Goal: Task Accomplishment & Management: Complete application form

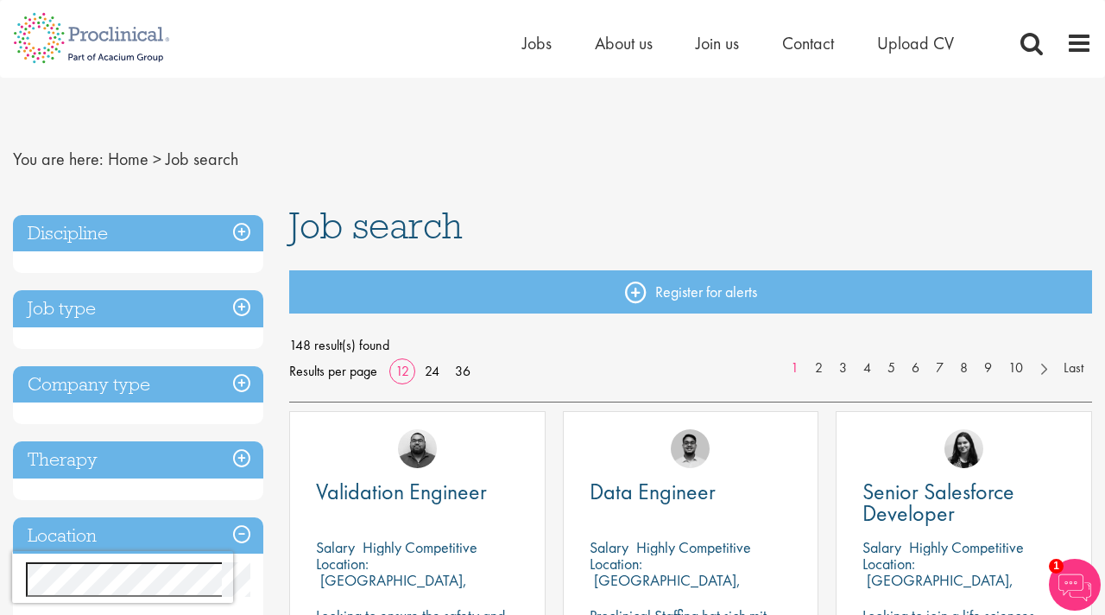
click at [240, 303] on h3 "Job type" at bounding box center [138, 308] width 250 height 37
click at [186, 306] on h3 "Job type" at bounding box center [138, 308] width 250 height 37
click at [247, 309] on h3 "Job type" at bounding box center [138, 308] width 250 height 37
click at [230, 382] on h3 "Company type" at bounding box center [138, 384] width 250 height 37
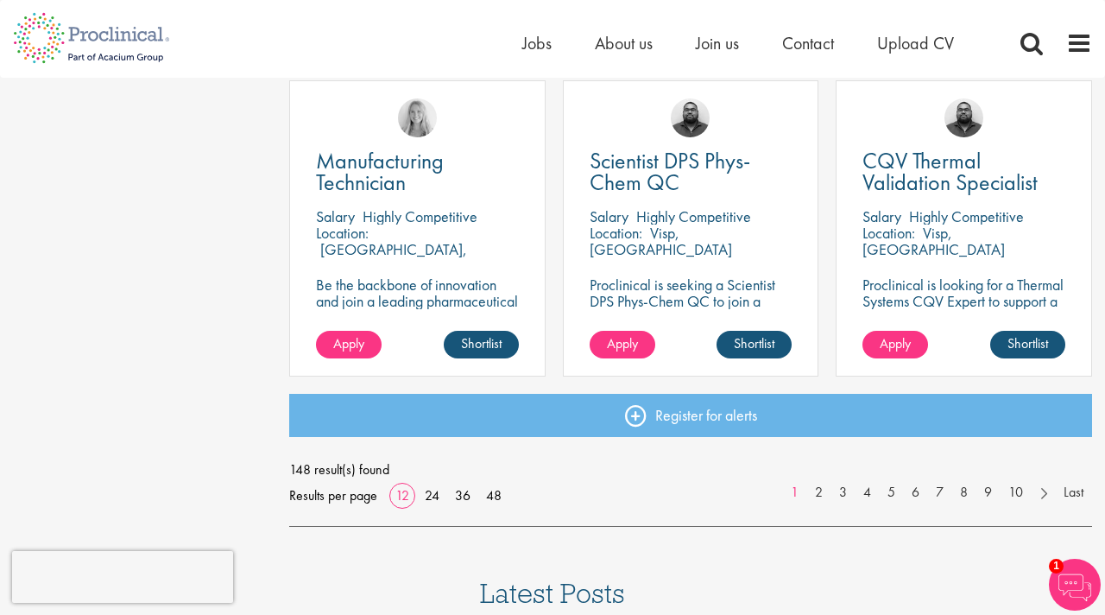
scroll to position [1426, 0]
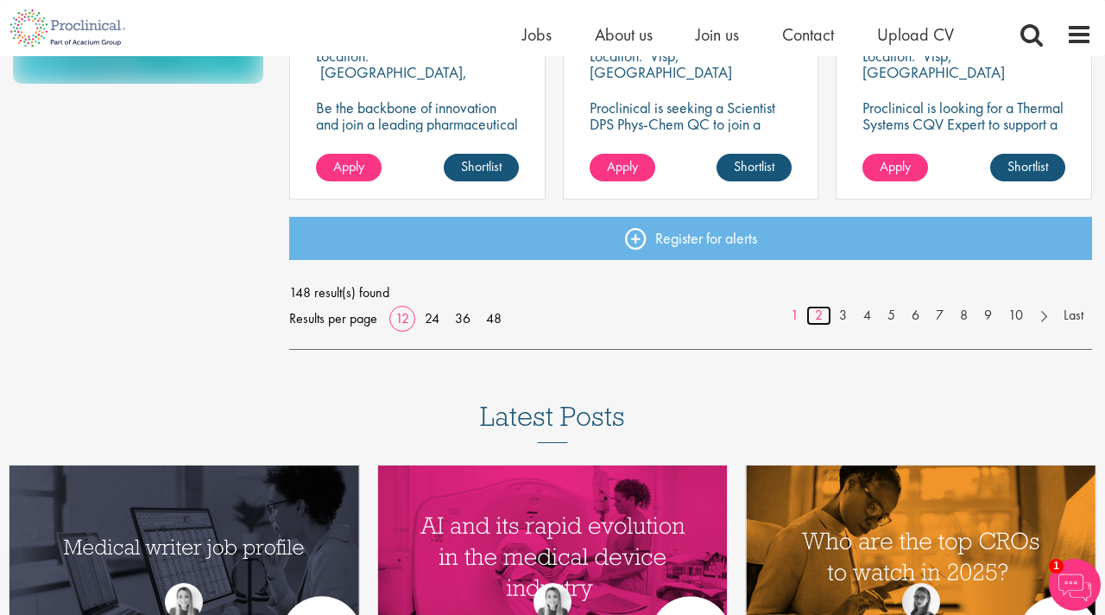
click at [811, 314] on link "2" at bounding box center [818, 316] width 25 height 20
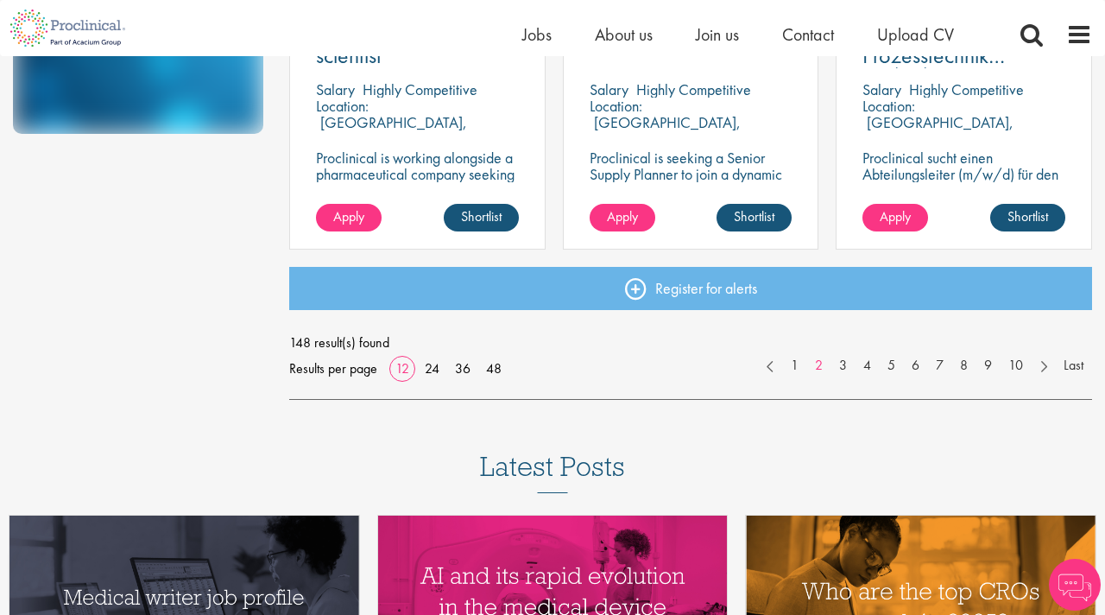
scroll to position [1400, 0]
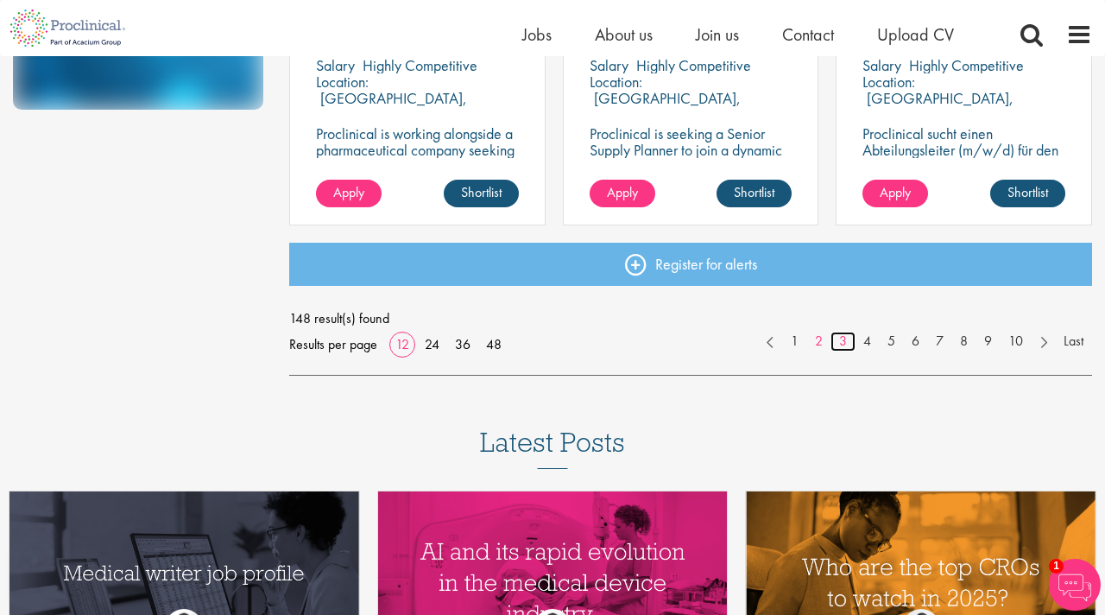
click at [839, 341] on link "3" at bounding box center [842, 342] width 25 height 20
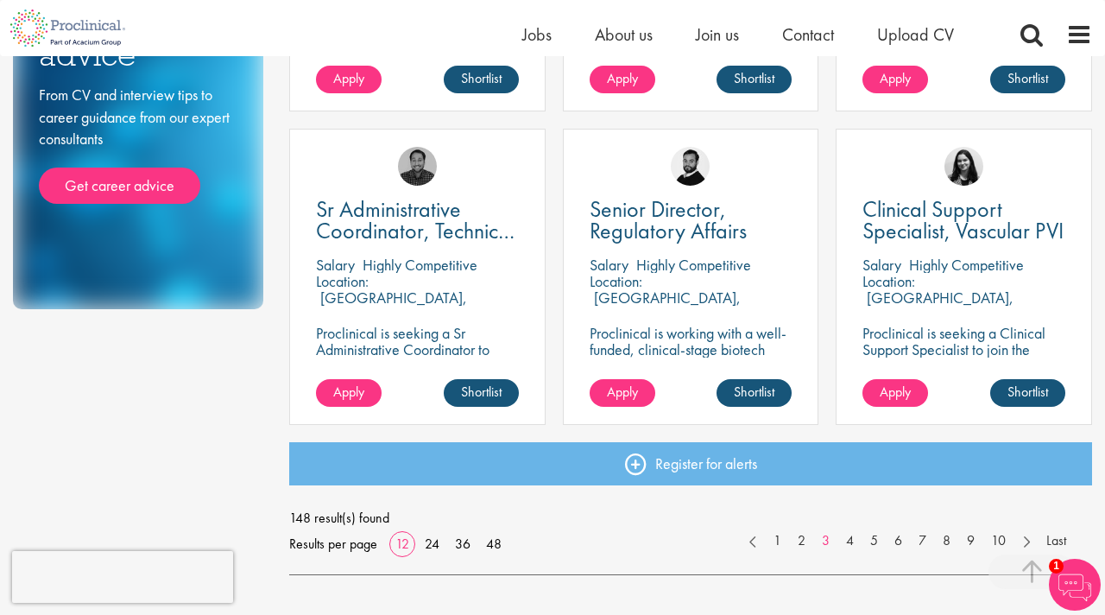
scroll to position [1234, 0]
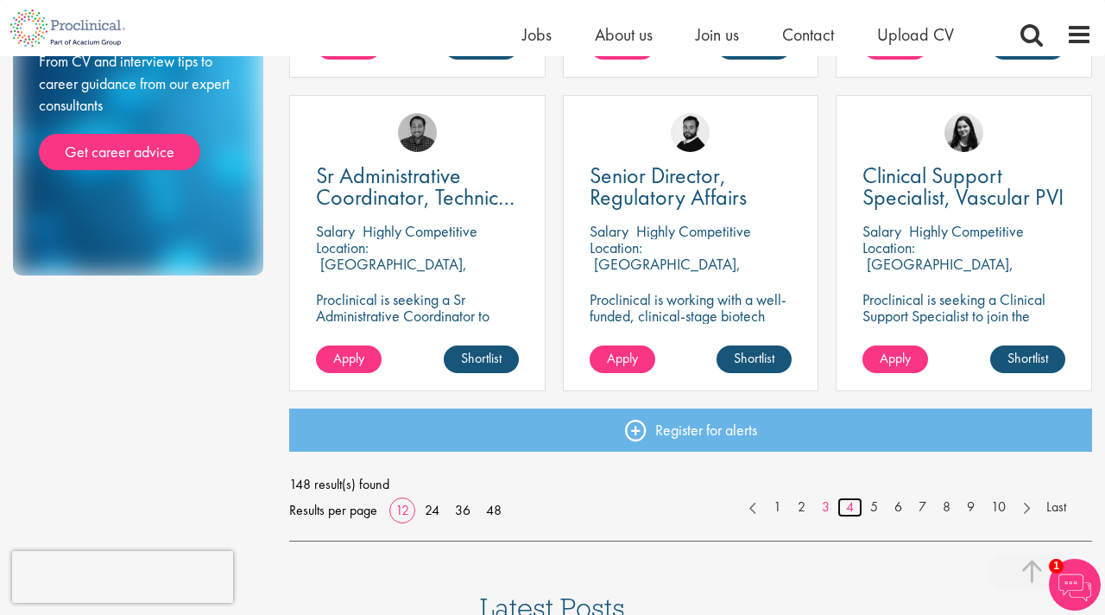
click at [845, 508] on link "4" at bounding box center [849, 507] width 25 height 20
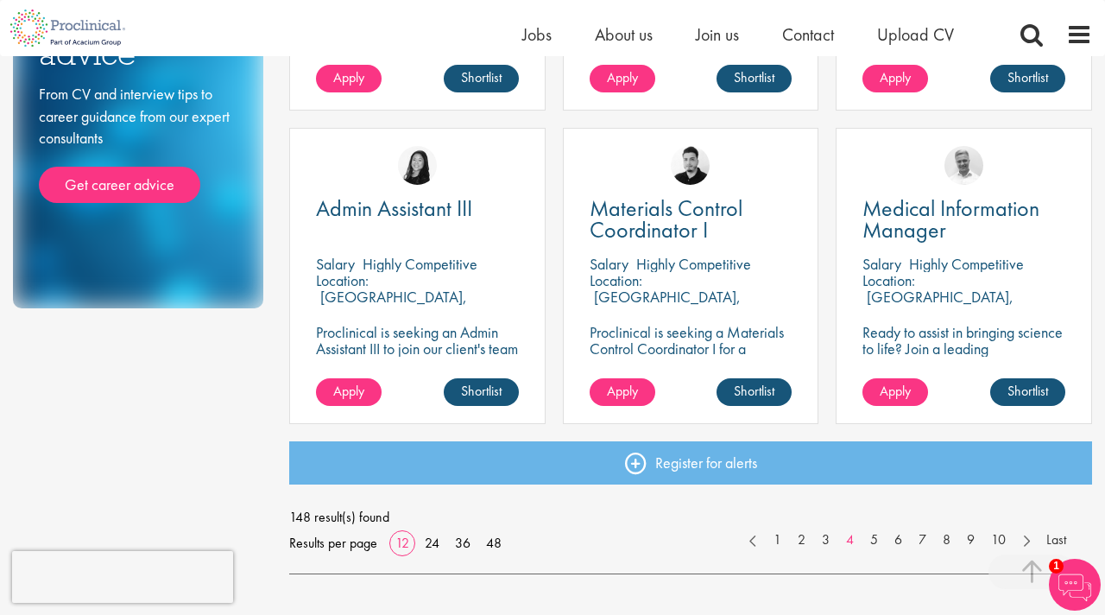
scroll to position [1204, 0]
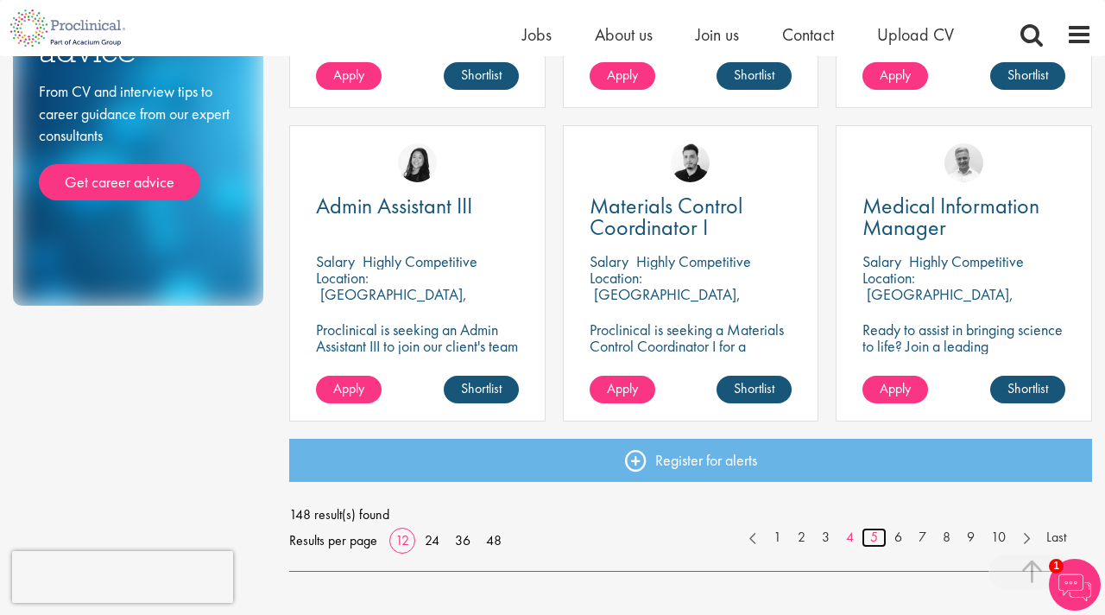
click at [876, 540] on link "5" at bounding box center [874, 537] width 25 height 20
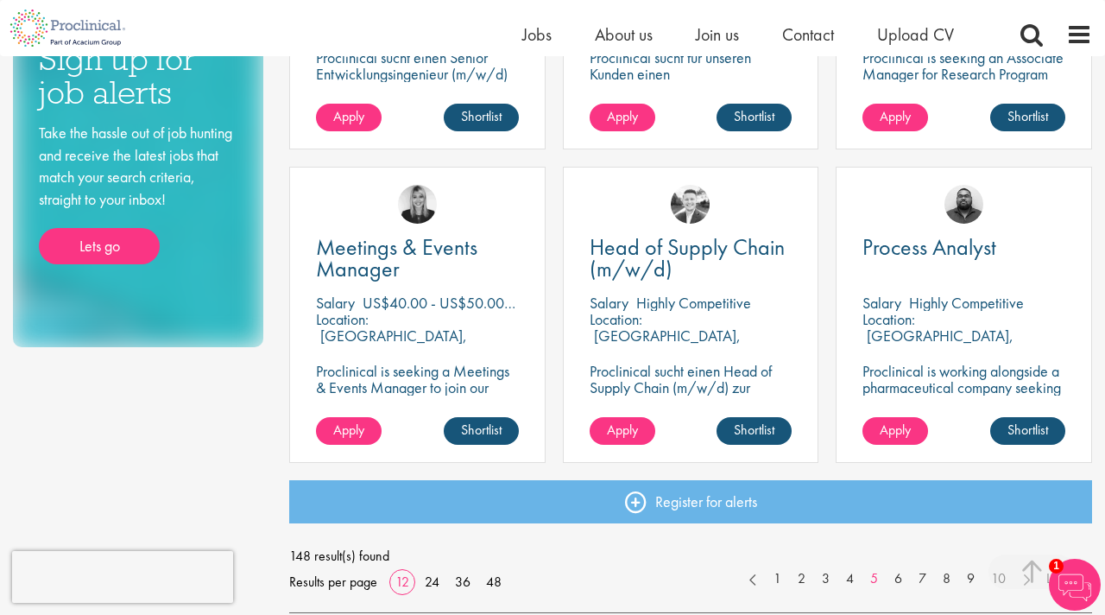
scroll to position [1164, 0]
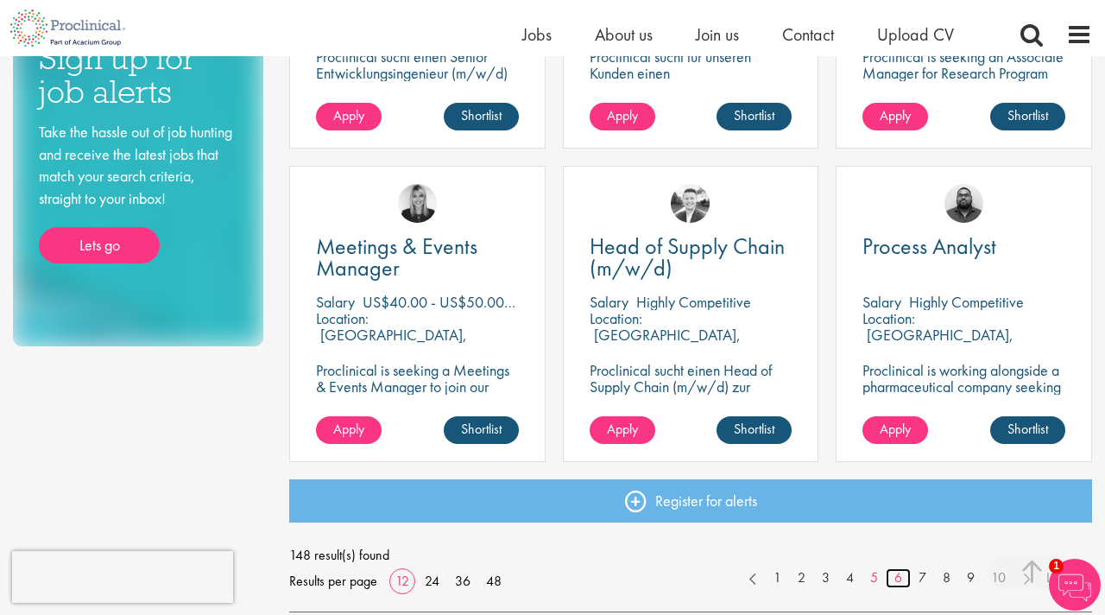
click at [888, 574] on link "6" at bounding box center [898, 578] width 25 height 20
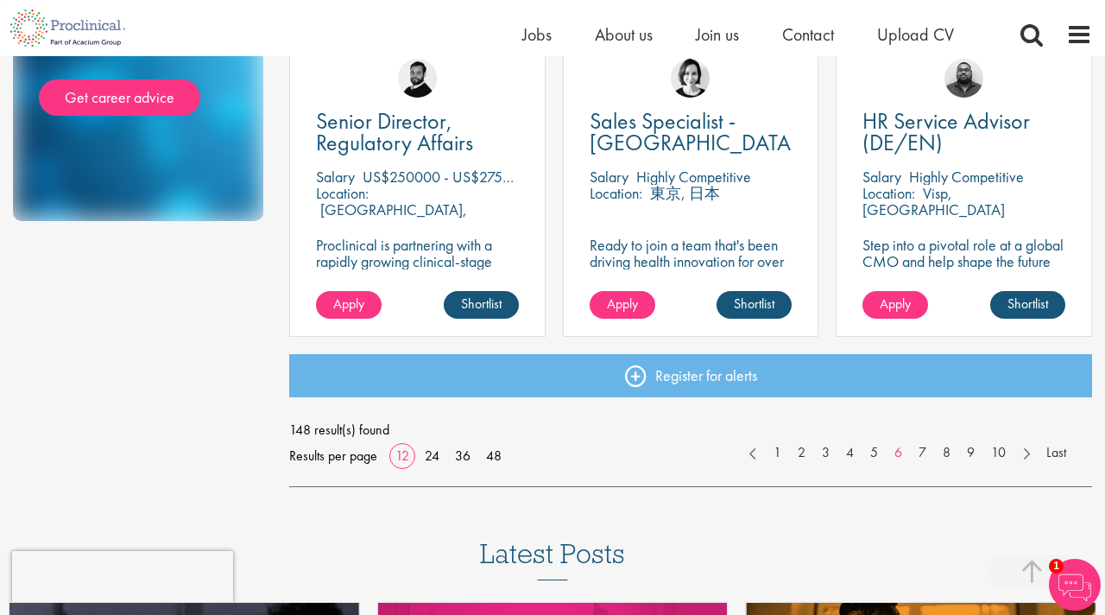
scroll to position [1296, 0]
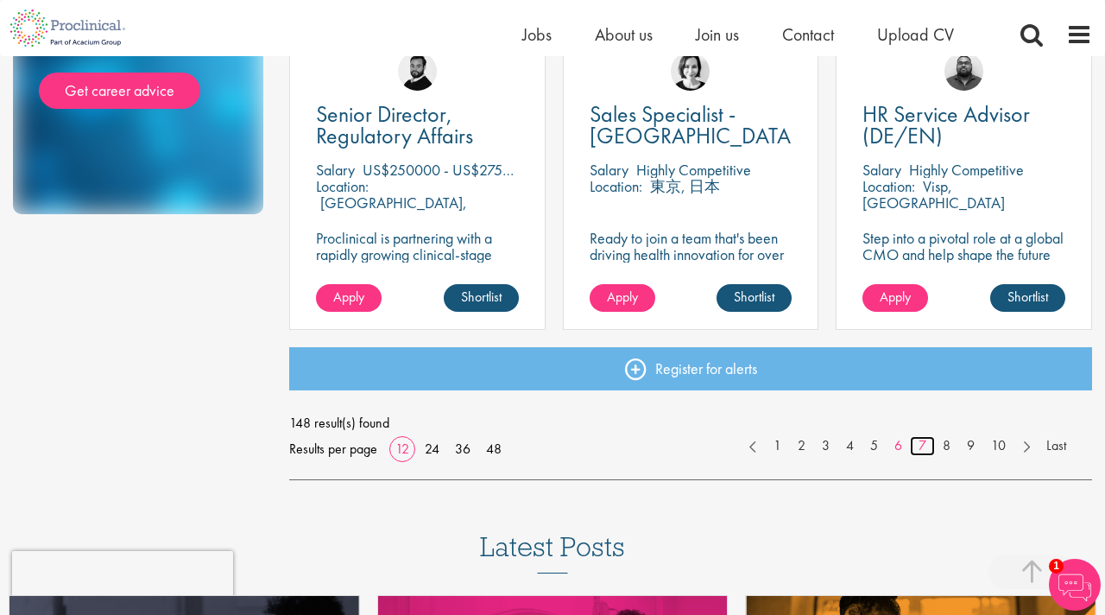
click at [924, 448] on link "7" at bounding box center [922, 446] width 25 height 20
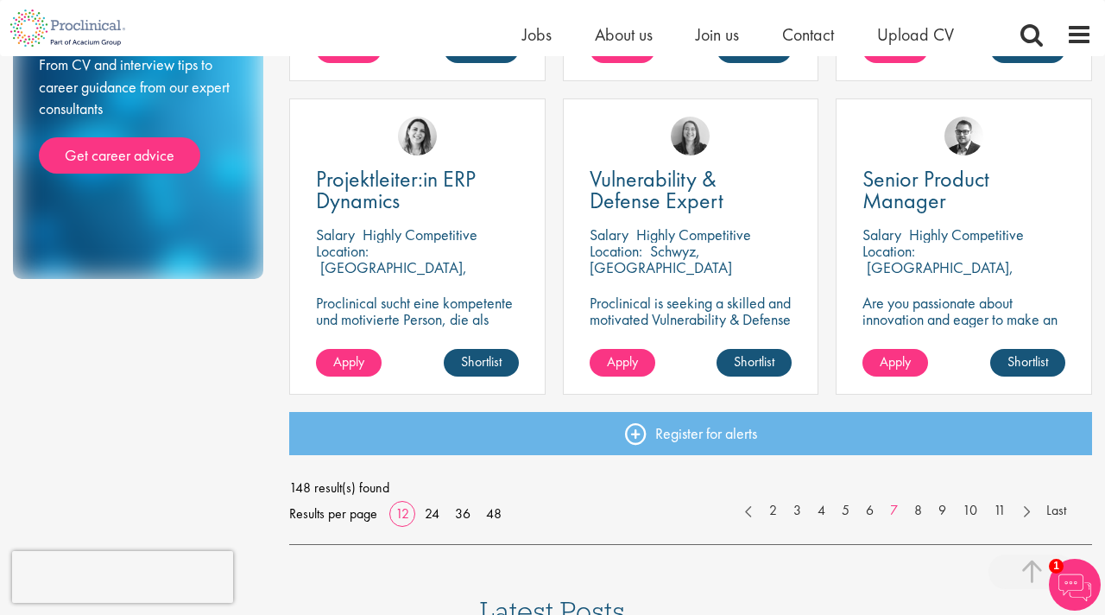
scroll to position [1234, 0]
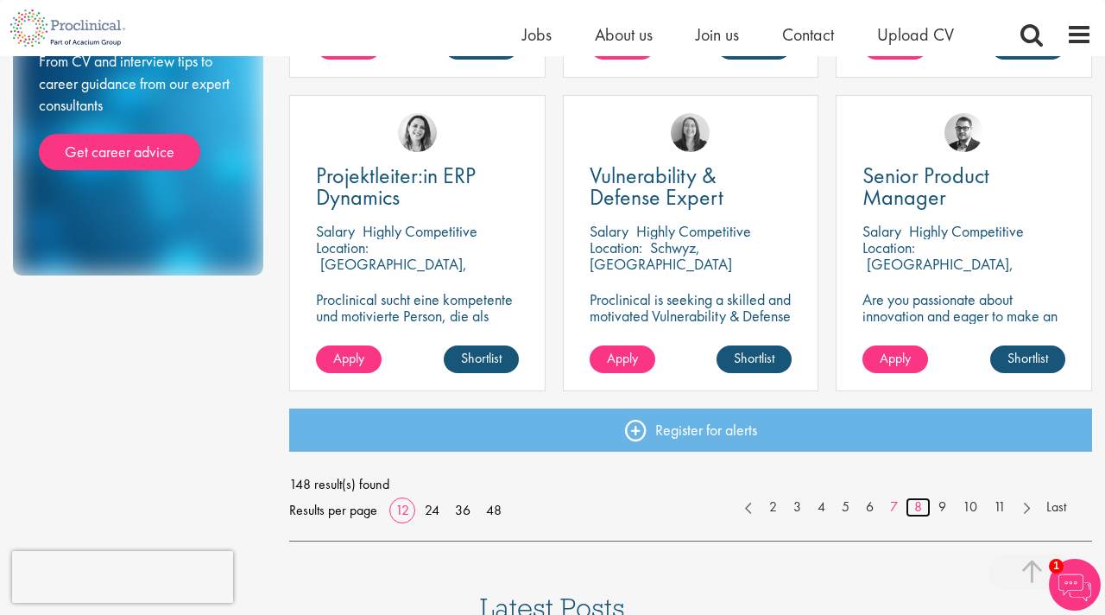
click at [916, 503] on link "8" at bounding box center [918, 507] width 25 height 20
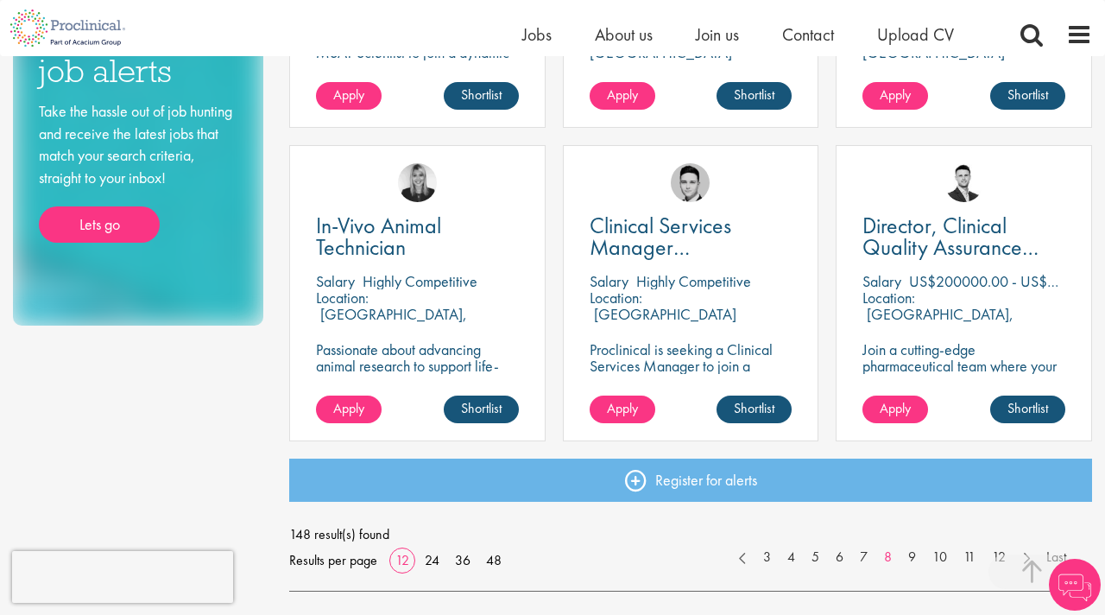
scroll to position [1188, 0]
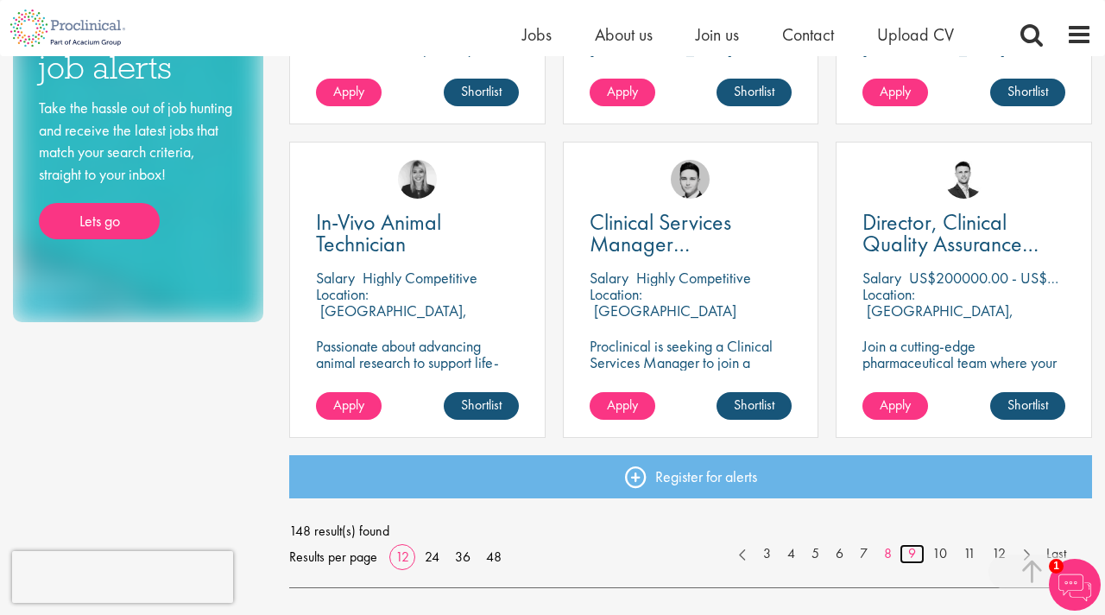
click at [913, 554] on link "9" at bounding box center [912, 554] width 25 height 20
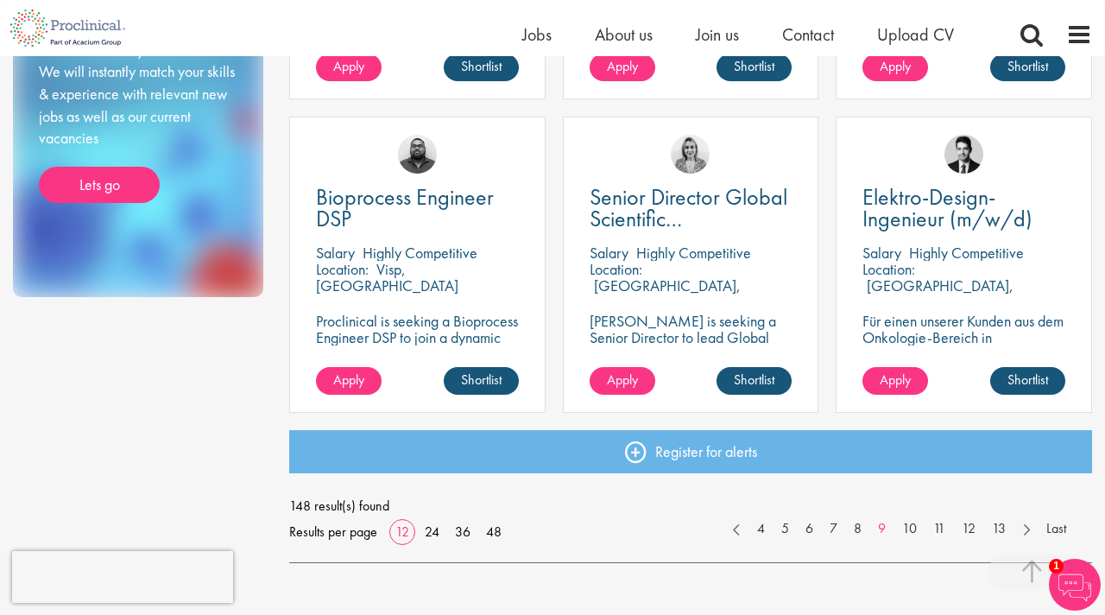
scroll to position [1218, 0]
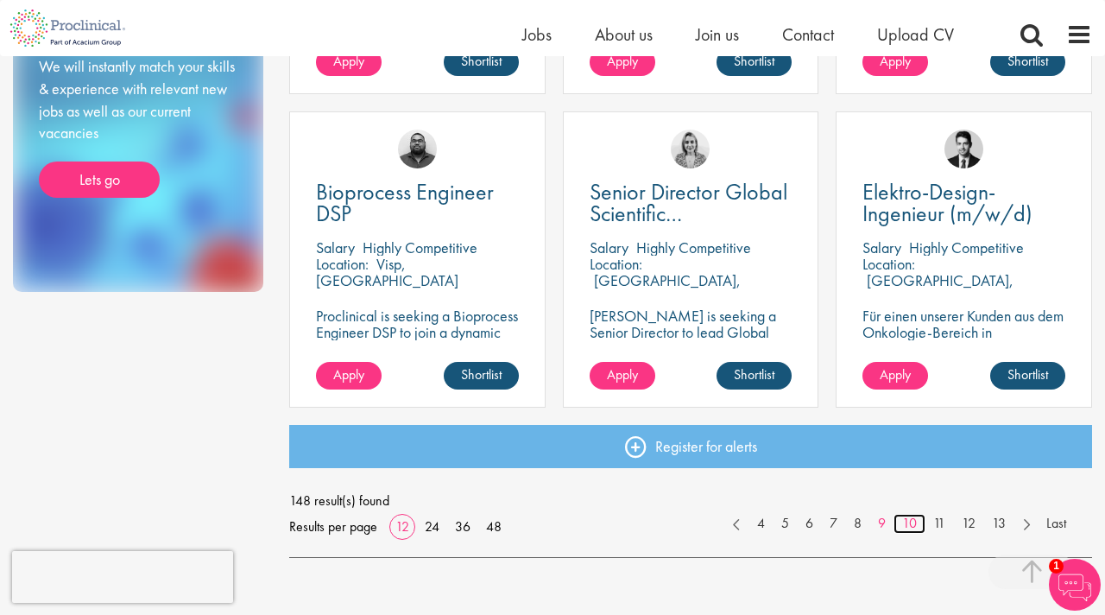
click at [912, 520] on link "10" at bounding box center [910, 524] width 32 height 20
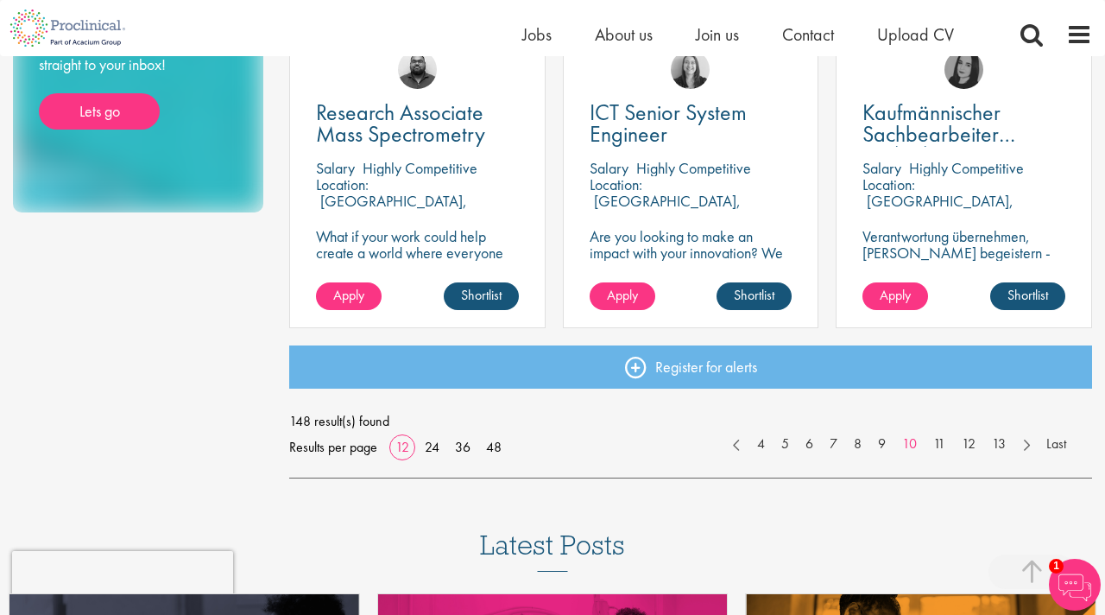
scroll to position [1308, 0]
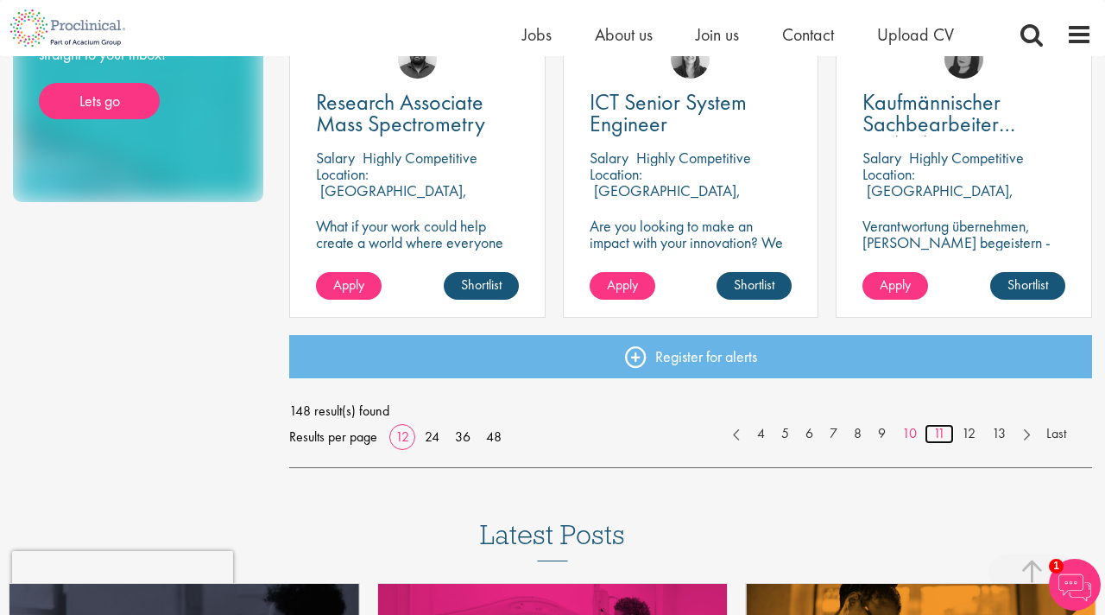
click at [941, 434] on link "11" at bounding box center [939, 434] width 29 height 20
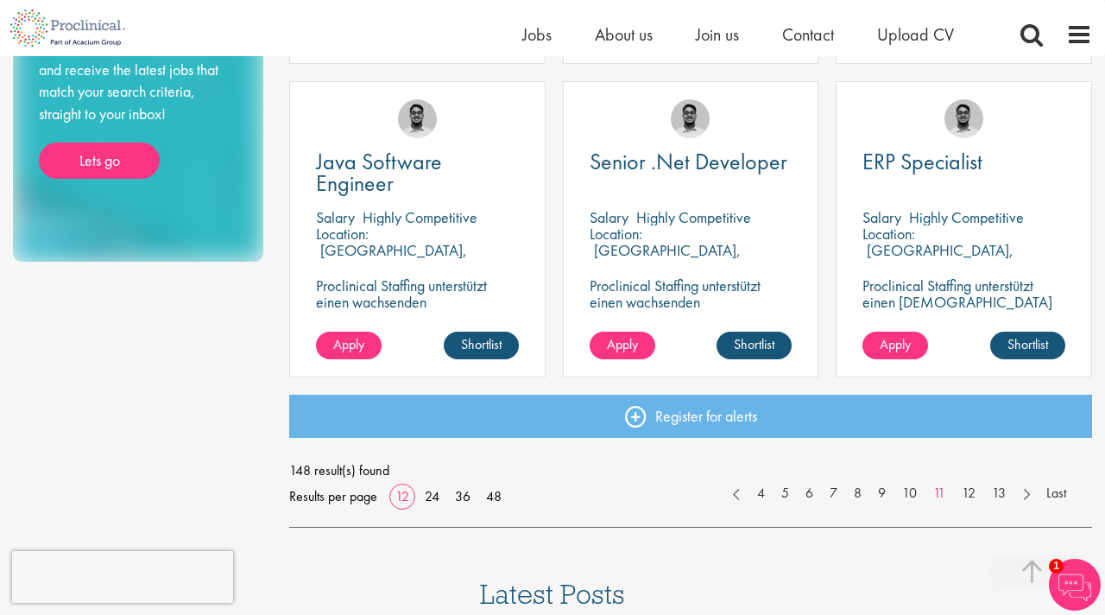
scroll to position [1289, 0]
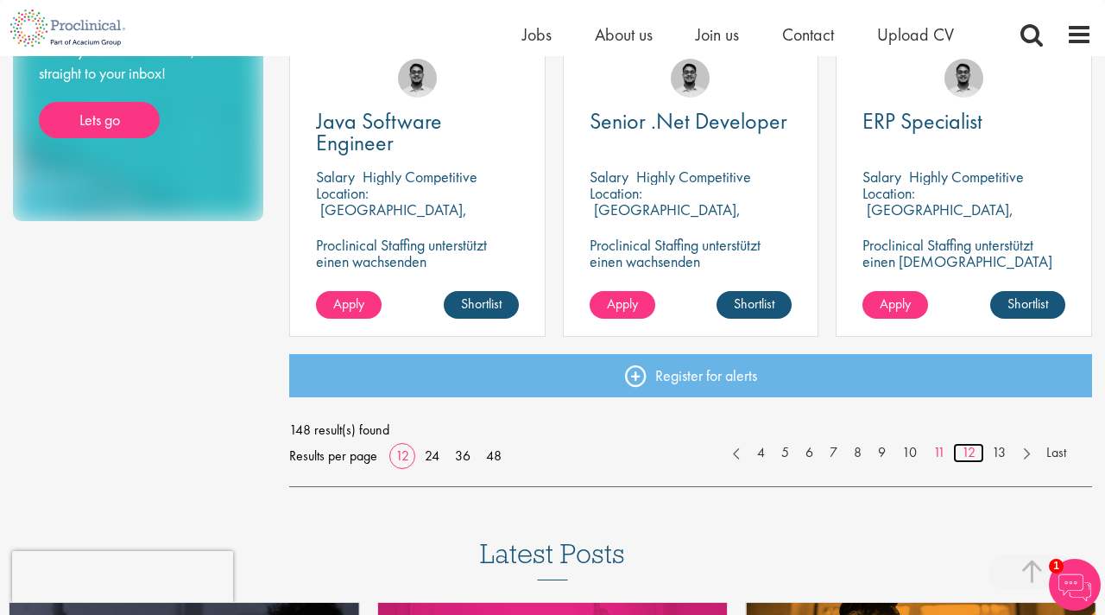
click at [963, 453] on link "12" at bounding box center [968, 453] width 31 height 20
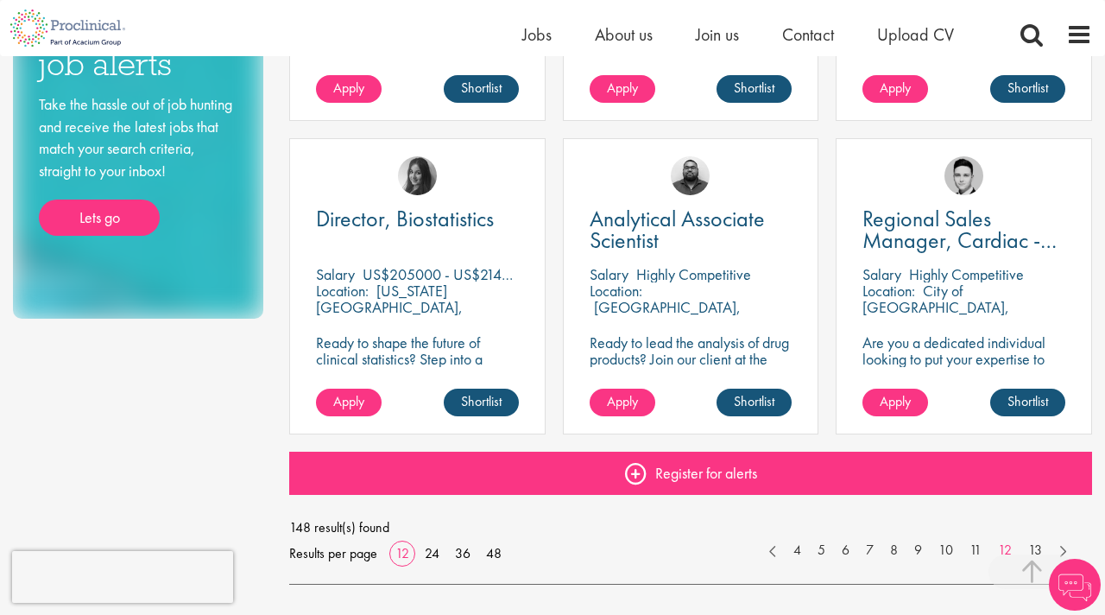
scroll to position [1193, 0]
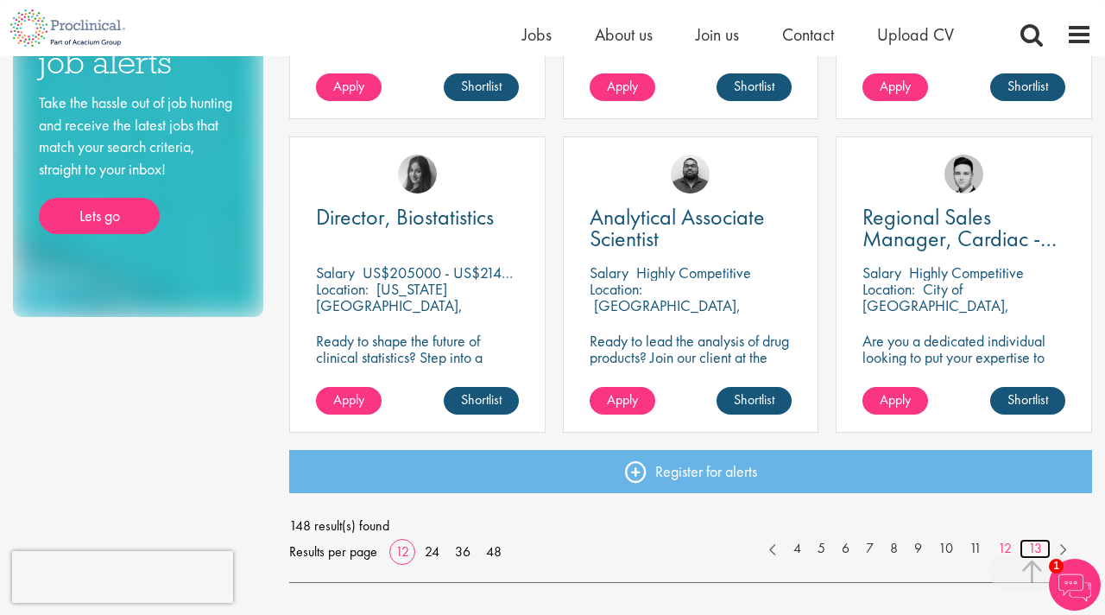
click at [1030, 551] on link "13" at bounding box center [1035, 549] width 31 height 20
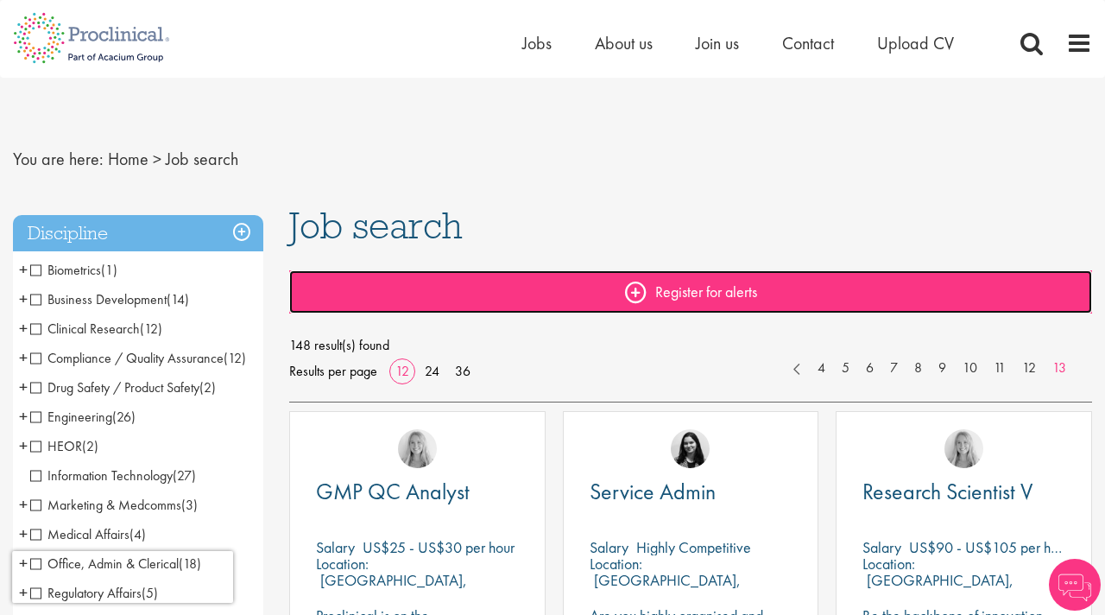
click at [721, 284] on link "Register for alerts" at bounding box center [690, 291] width 803 height 43
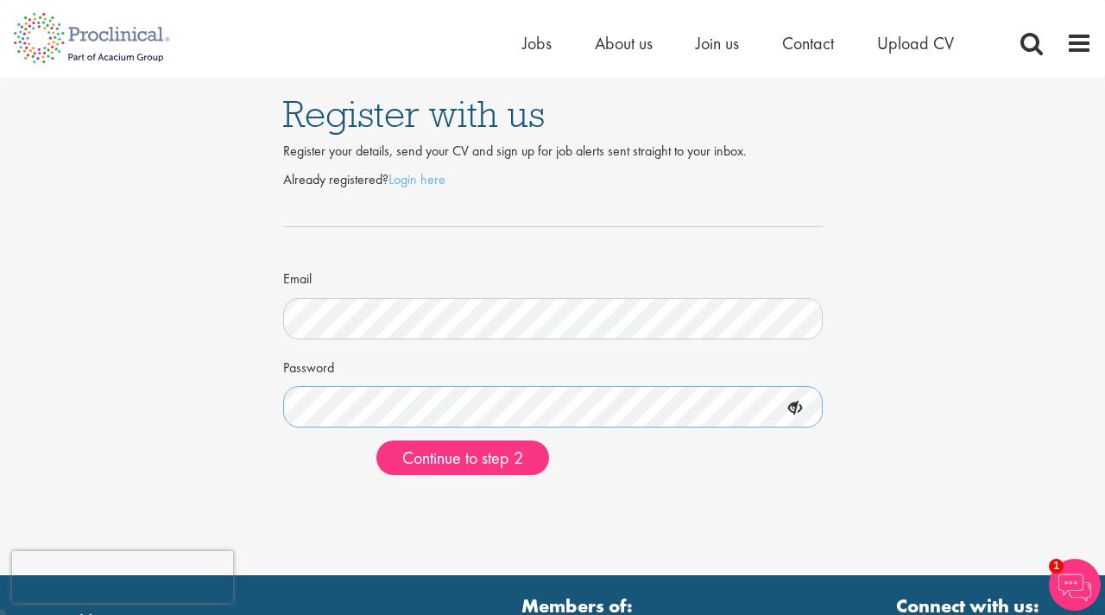
click at [224, 386] on div "Register with us Register your details, send your CV and sign up for job alerts…" at bounding box center [552, 283] width 1131 height 411
click at [461, 448] on span "Continue to step 2" at bounding box center [462, 457] width 121 height 22
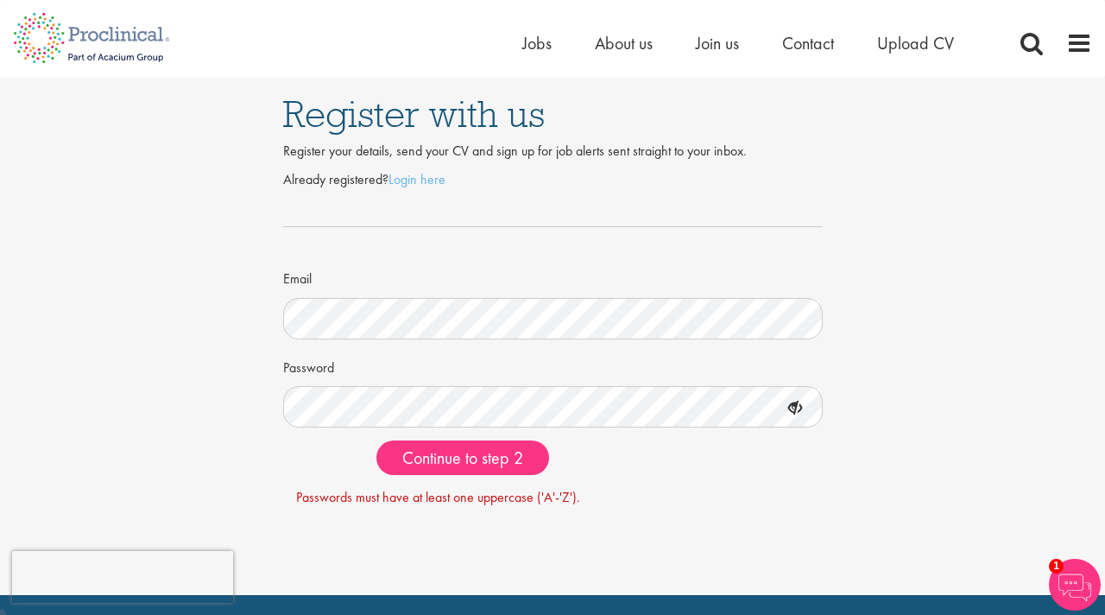
click at [798, 407] on icon at bounding box center [794, 408] width 29 height 29
click at [498, 447] on span "Continue to step 2" at bounding box center [462, 457] width 121 height 22
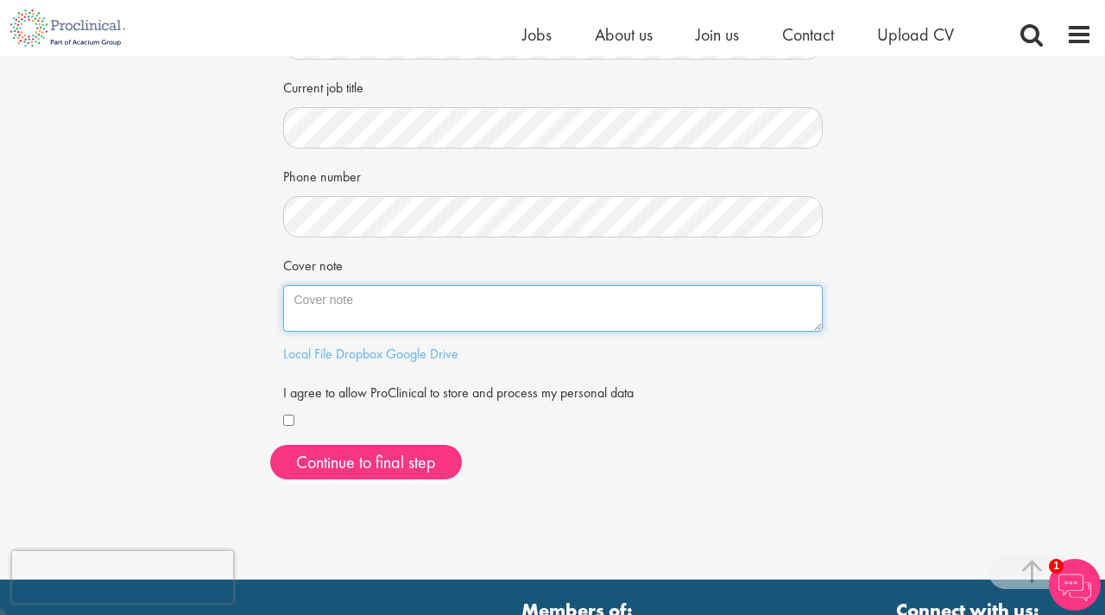
scroll to position [354, 0]
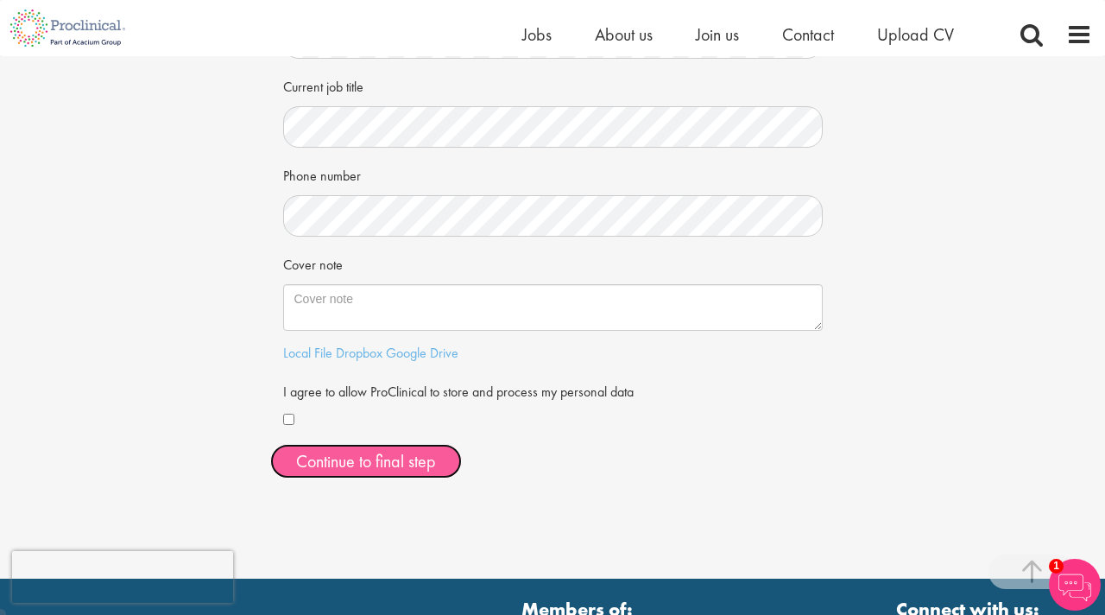
click at [318, 469] on button "Continue to final step" at bounding box center [366, 461] width 192 height 35
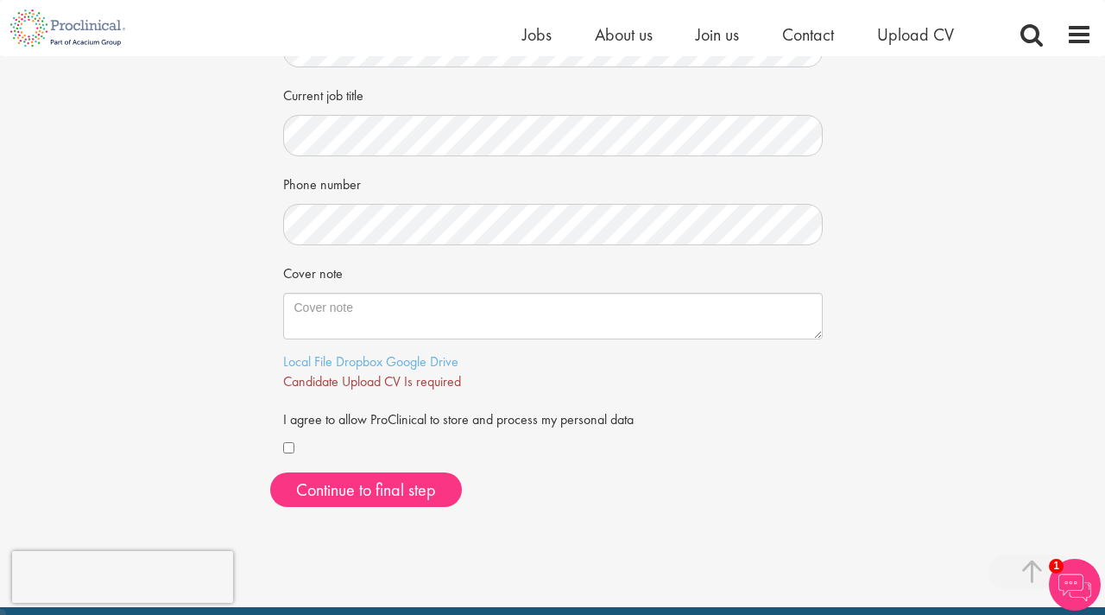
scroll to position [347, 0]
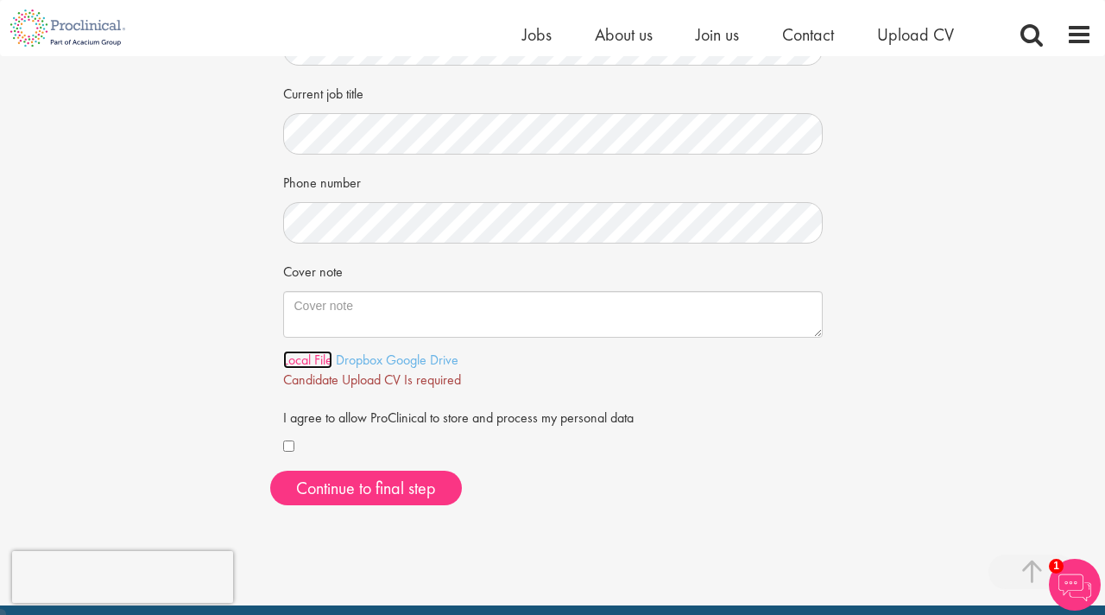
click at [324, 363] on link "Local File" at bounding box center [307, 359] width 49 height 18
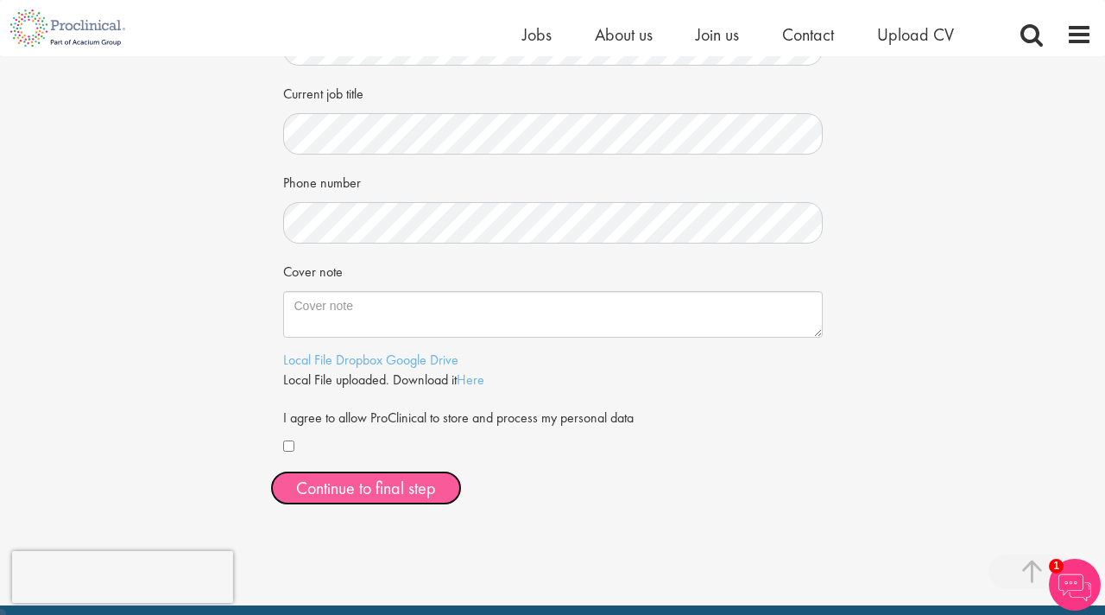
click at [440, 486] on button "Continue to final step" at bounding box center [366, 487] width 192 height 35
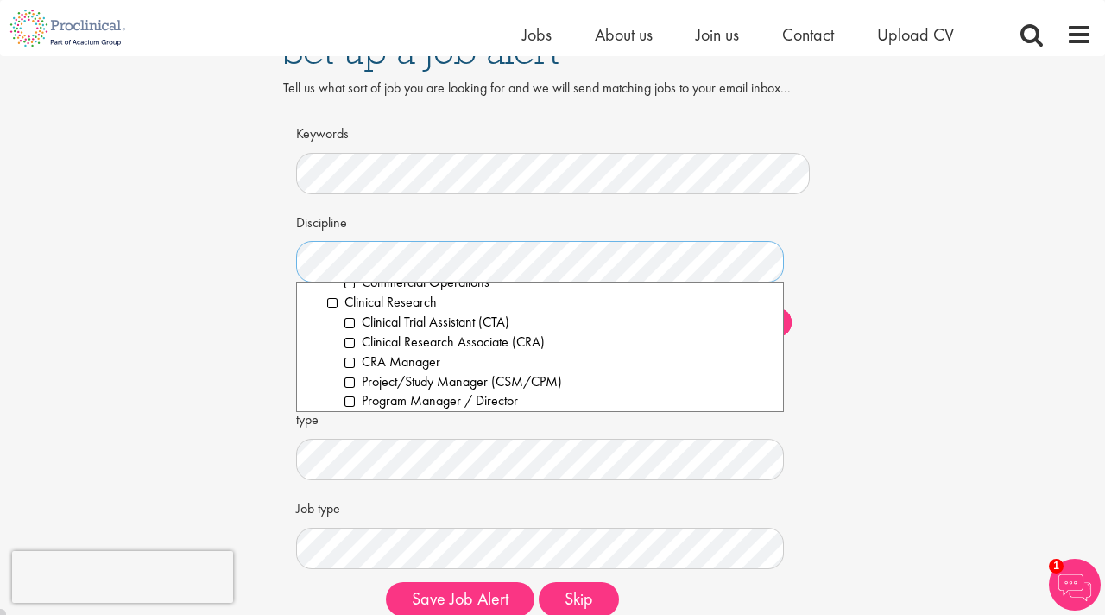
scroll to position [397, 0]
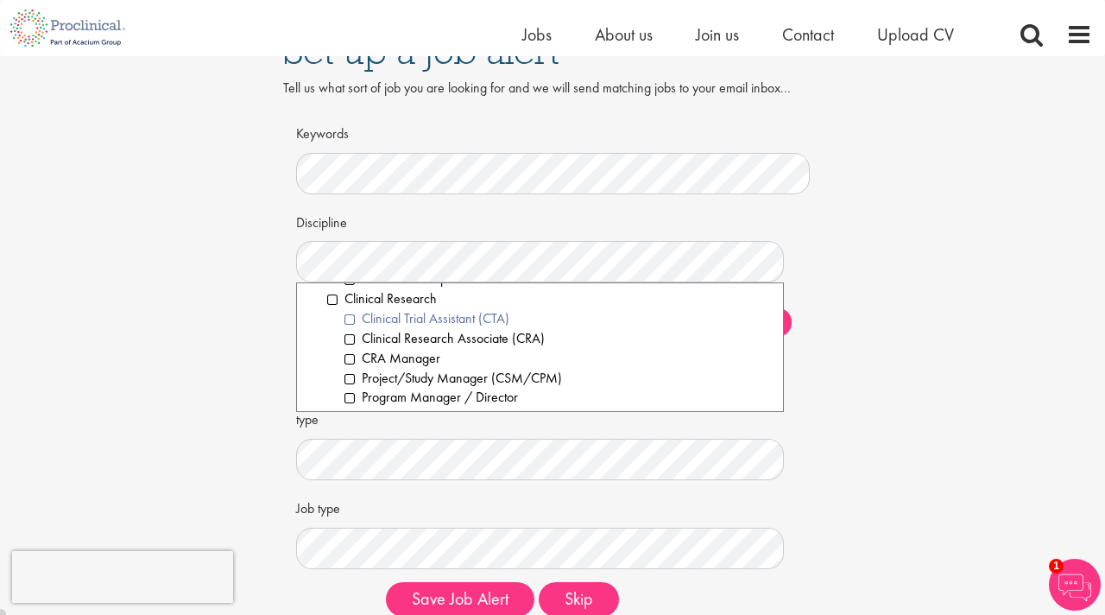
click at [347, 317] on li "Clinical Trial Assistant (CTA)" at bounding box center [557, 319] width 426 height 20
click at [349, 338] on li "Clinical Research Associate (CRA)" at bounding box center [557, 339] width 426 height 20
click at [350, 338] on li "Clinical Research Associate (CRA)" at bounding box center [557, 339] width 426 height 20
click at [352, 338] on li "Clinical Research Associate (CRA)" at bounding box center [557, 339] width 426 height 20
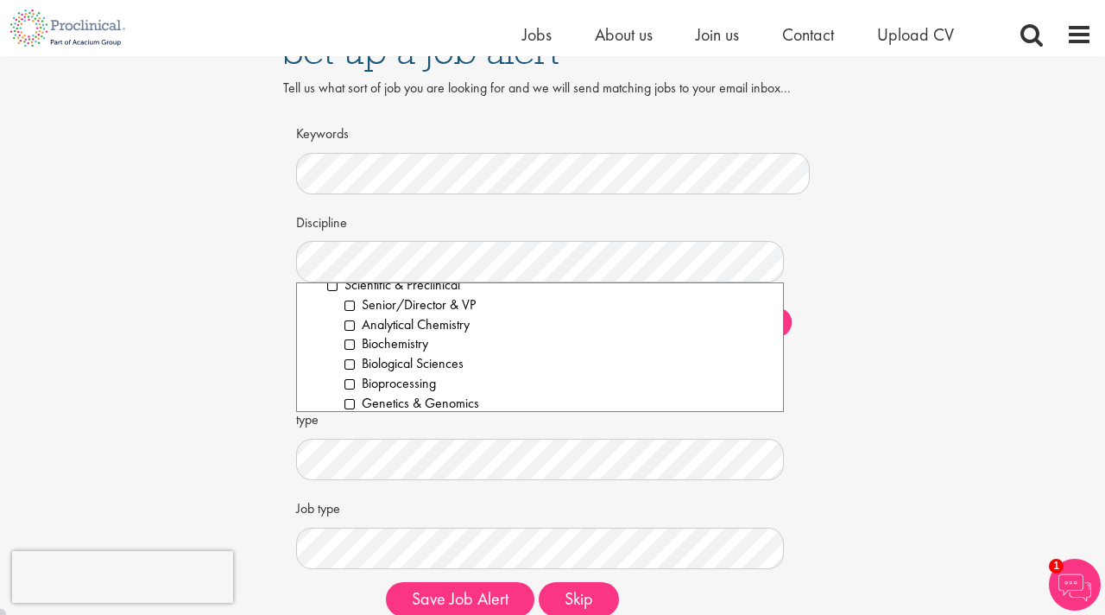
scroll to position [2218, 0]
click at [350, 373] on li "Biological Sciences" at bounding box center [557, 372] width 426 height 20
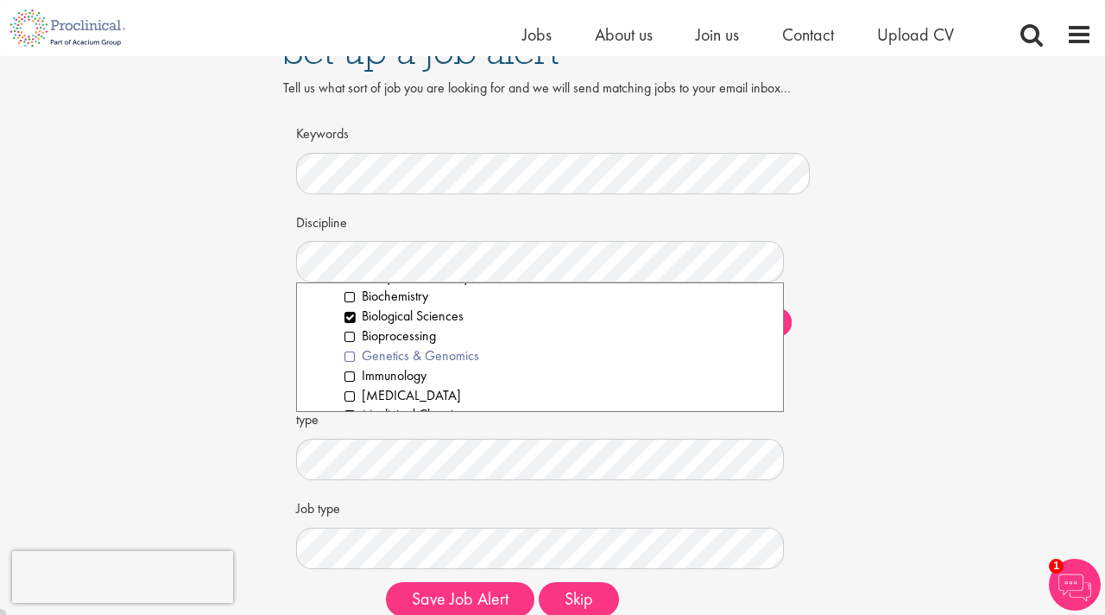
click at [347, 359] on li "Genetics & Genomics" at bounding box center [557, 356] width 426 height 20
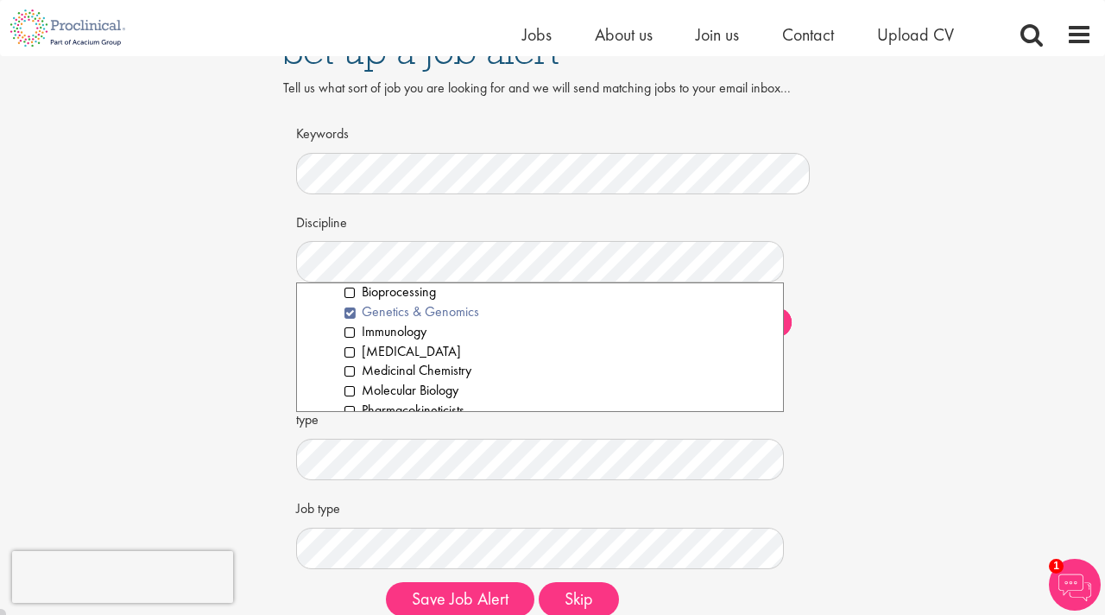
scroll to position [2333, 0]
click at [350, 318] on li "Immunology" at bounding box center [557, 316] width 426 height 20
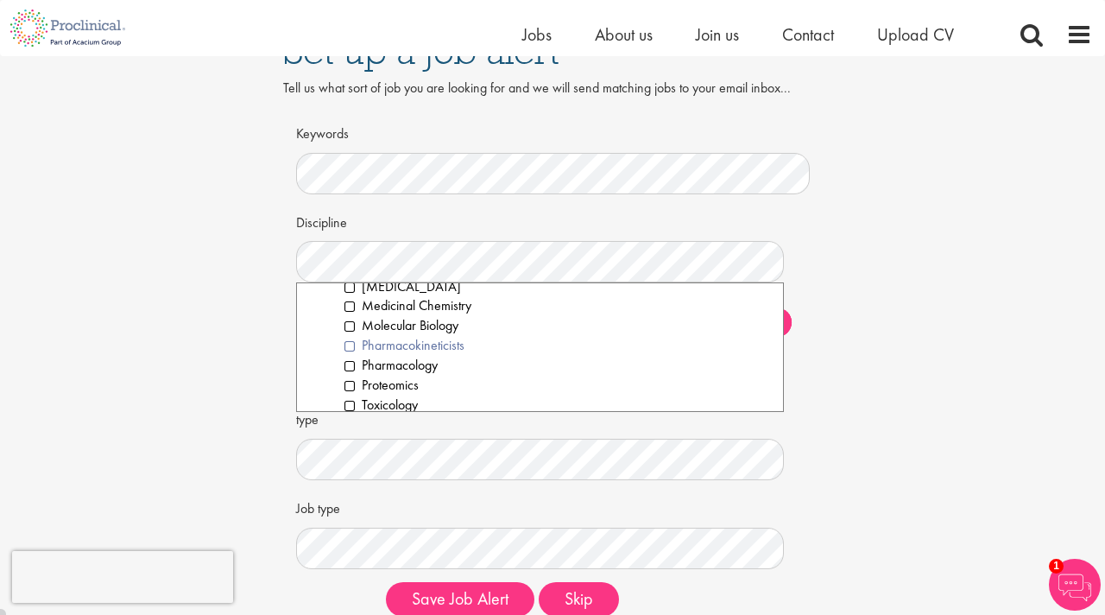
scroll to position [2384, 0]
click at [351, 304] on li "Medicinal Chemistry" at bounding box center [557, 304] width 426 height 20
click at [349, 323] on li "Molecular Biology" at bounding box center [557, 323] width 426 height 20
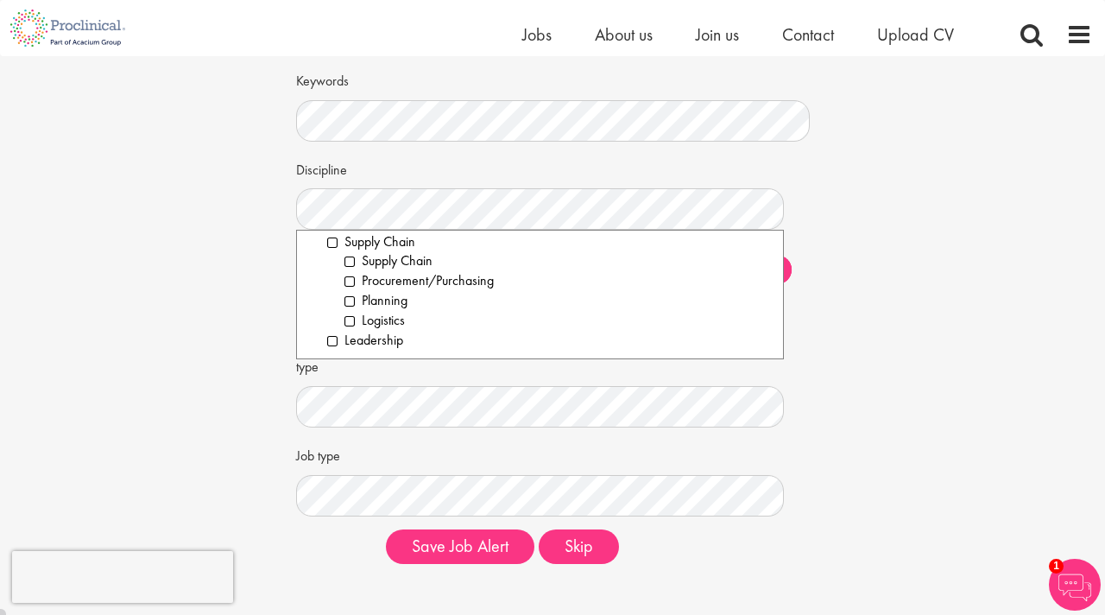
scroll to position [220, 0]
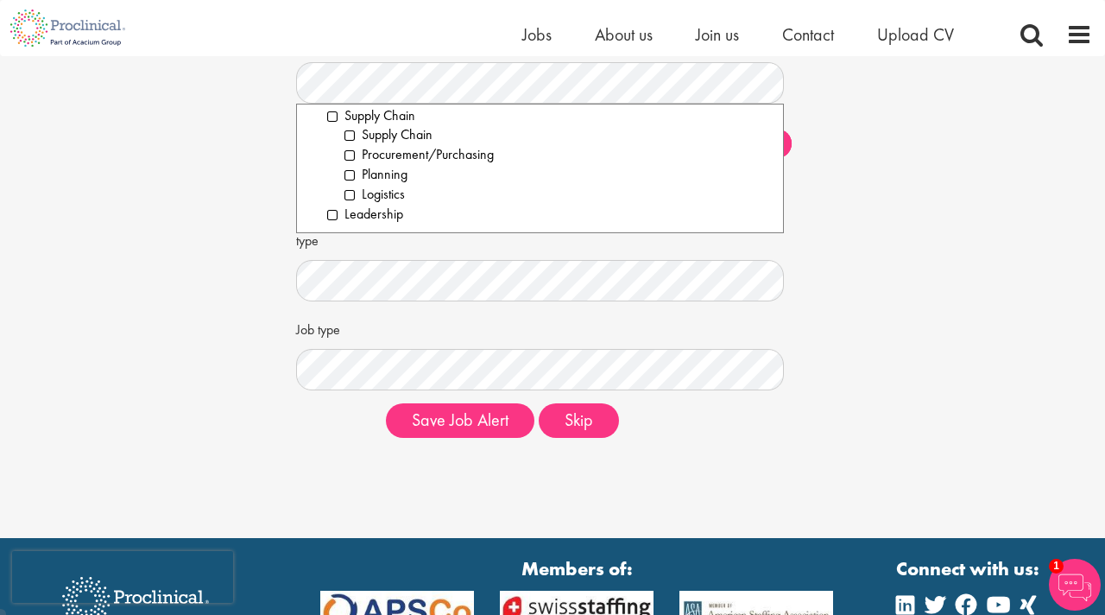
click at [211, 330] on div "Set up a job alert Tell us what sort of job you are looking for and we will sen…" at bounding box center [552, 144] width 1131 height 616
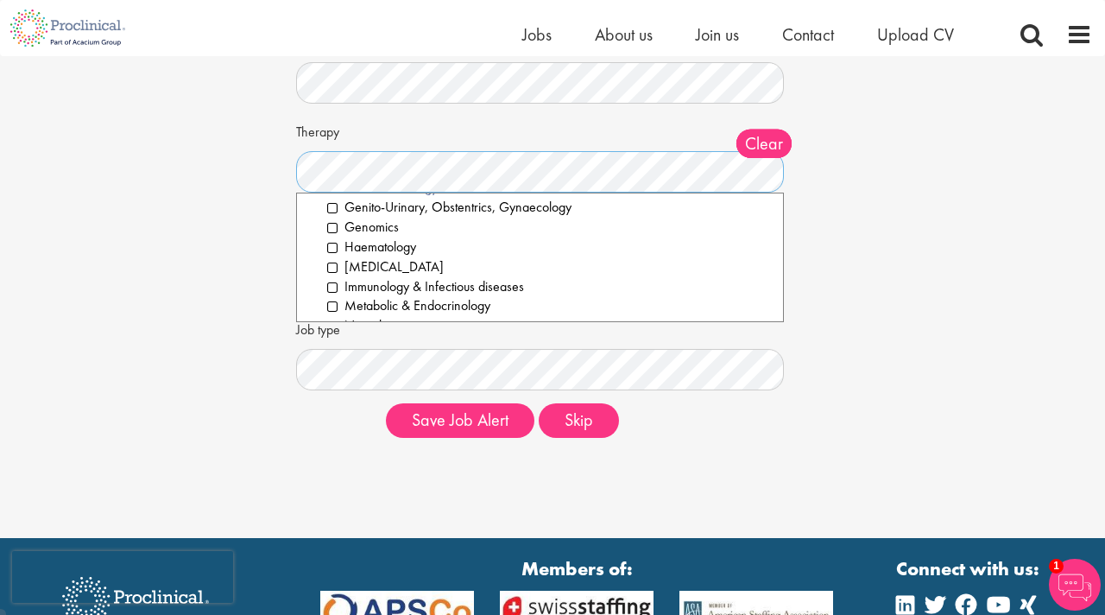
scroll to position [131, 0]
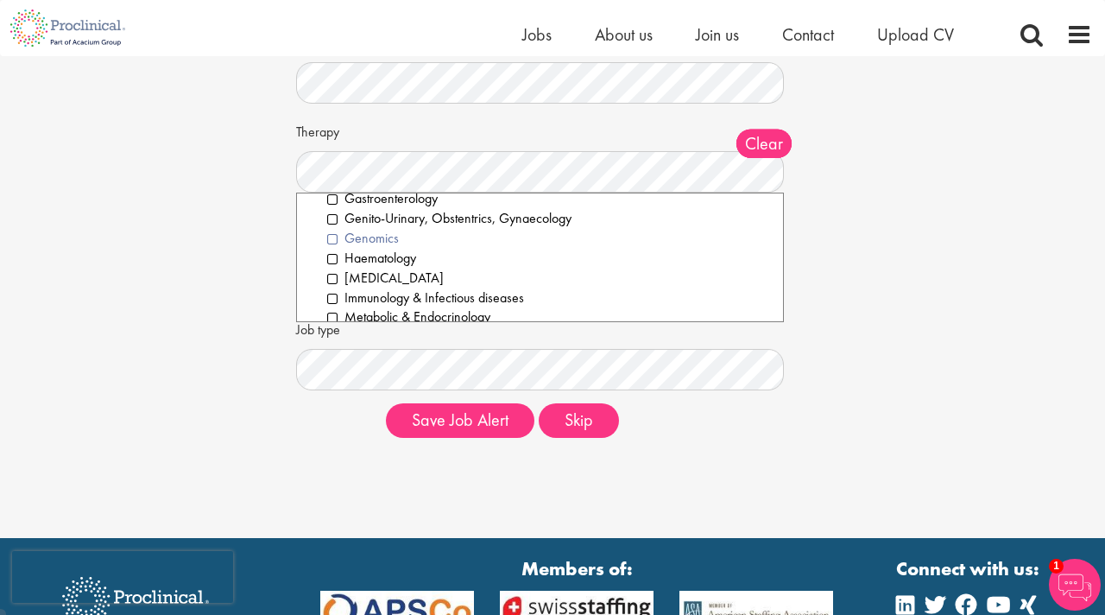
click at [332, 237] on li "Genomics" at bounding box center [548, 239] width 443 height 20
click at [332, 257] on li "Haematology" at bounding box center [548, 259] width 443 height 20
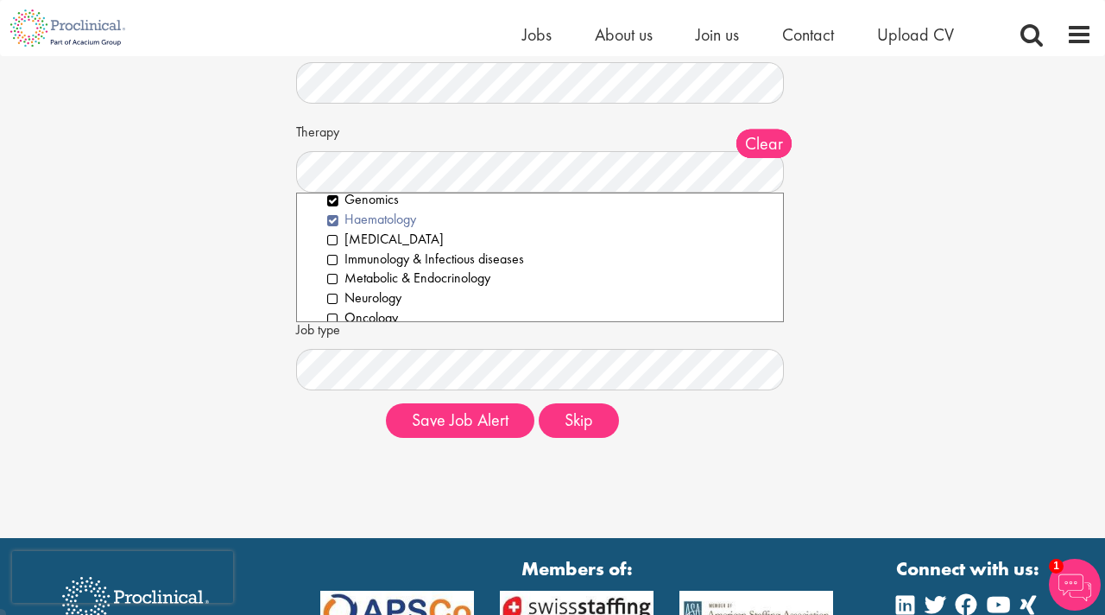
scroll to position [200, 0]
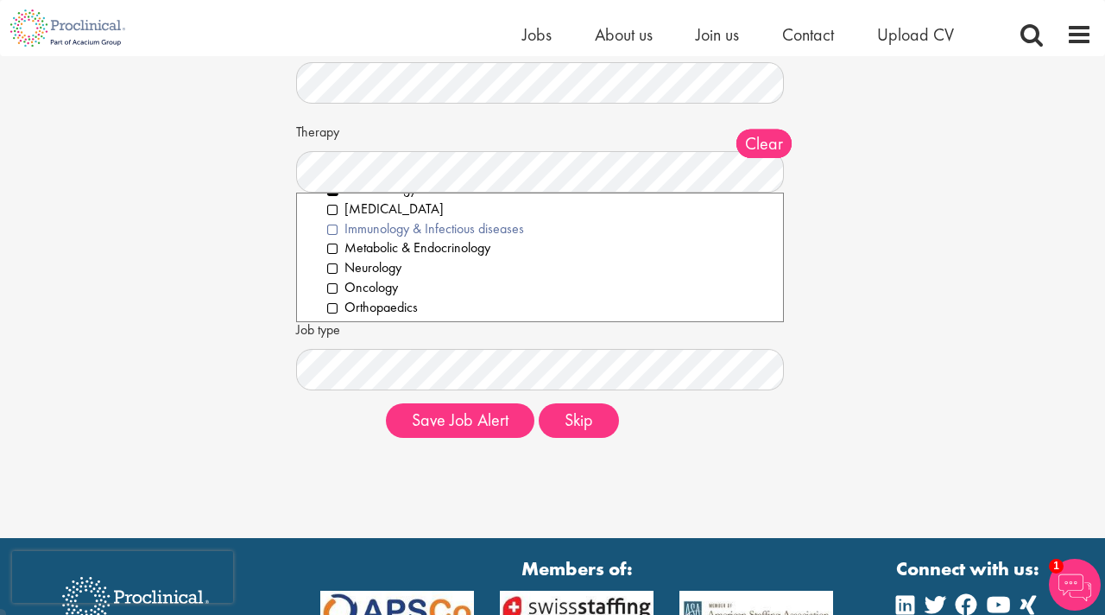
click at [333, 229] on li "Immunology & Infectious diseases" at bounding box center [548, 229] width 443 height 20
click at [332, 250] on li "Metabolic & Endocrinology" at bounding box center [548, 248] width 443 height 20
click at [333, 291] on li "Oncology" at bounding box center [548, 288] width 443 height 20
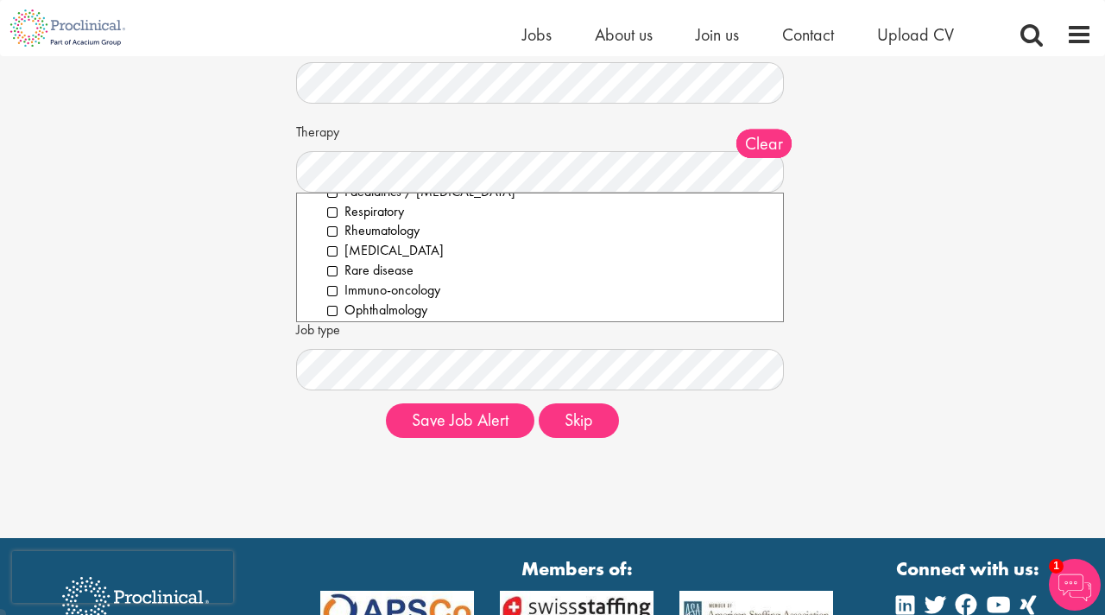
scroll to position [343, 0]
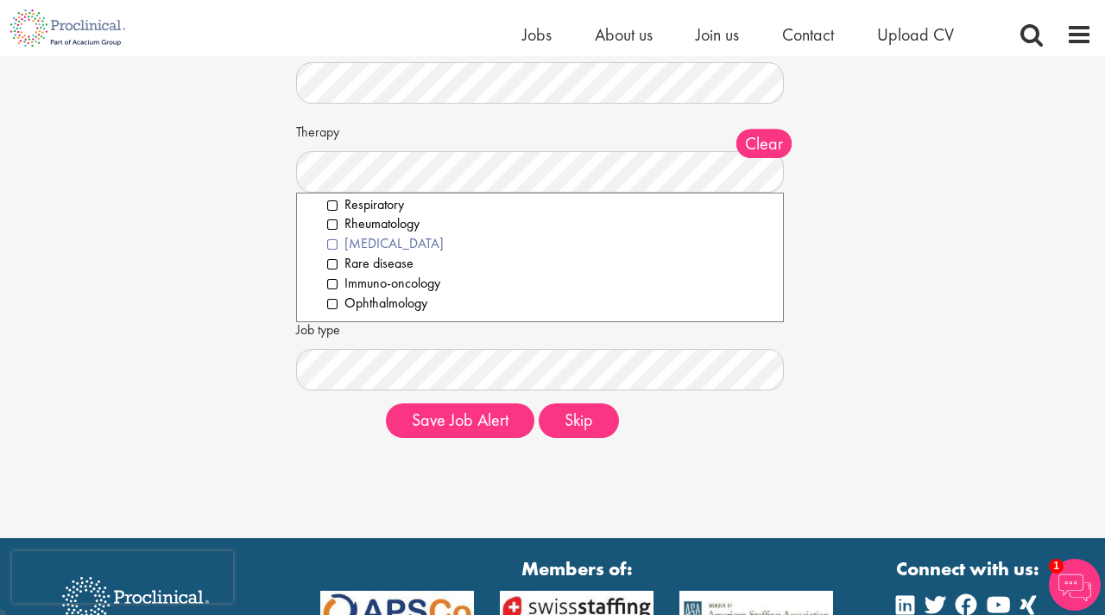
click at [332, 243] on li "Gene therapy" at bounding box center [548, 244] width 443 height 20
click at [332, 285] on li "Immuno-oncology" at bounding box center [548, 284] width 443 height 20
click at [237, 286] on div "Set up a job alert Tell us what sort of job you are looking for and we will sen…" at bounding box center [552, 144] width 1131 height 616
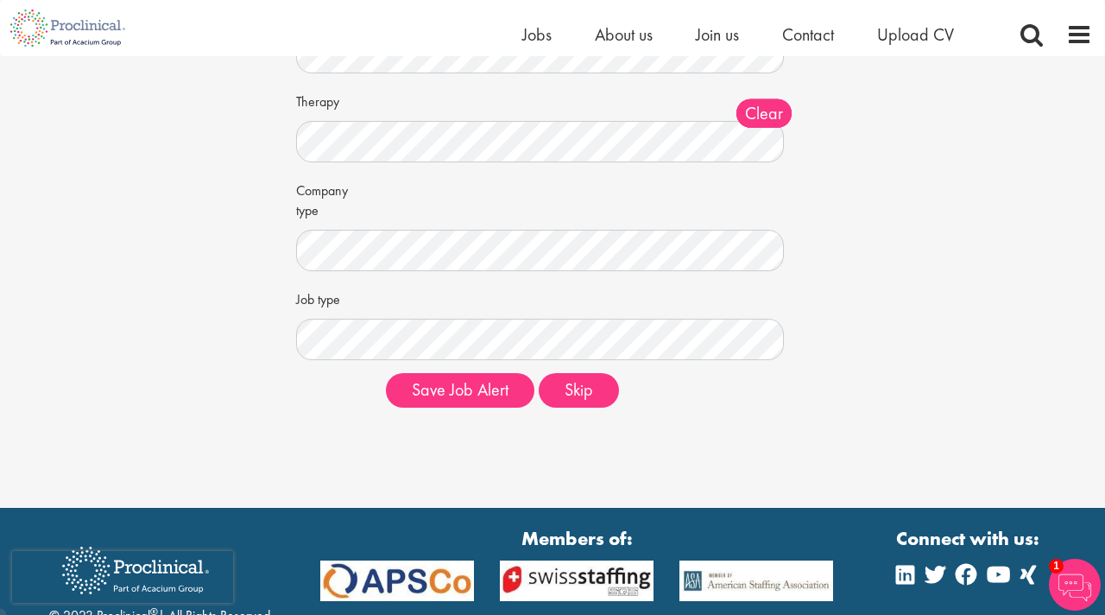
scroll to position [257, 0]
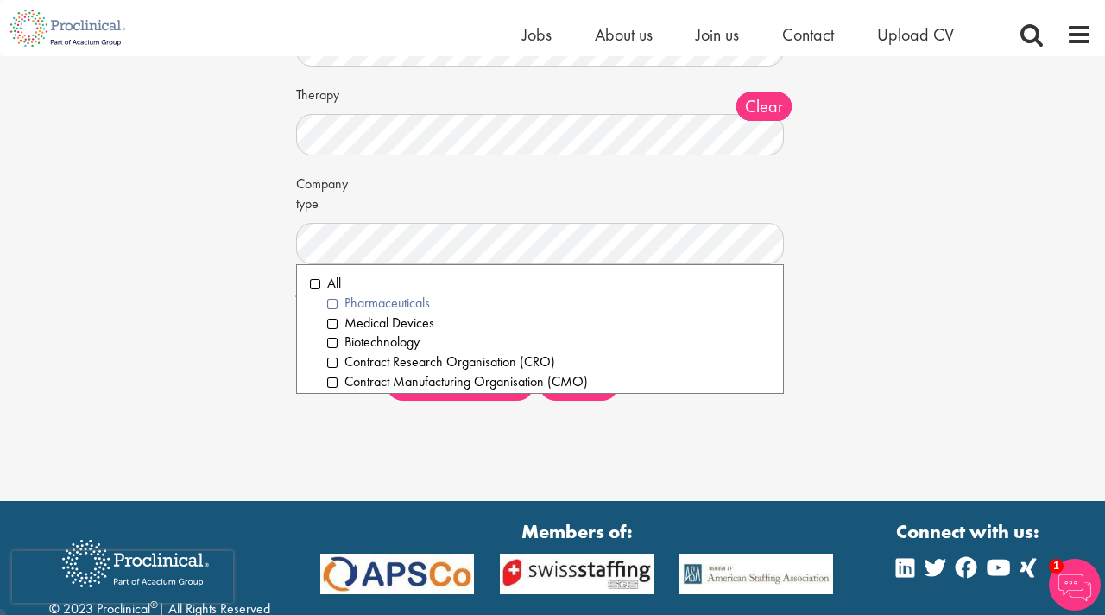
click at [335, 304] on li "Pharmaceuticals" at bounding box center [548, 304] width 443 height 20
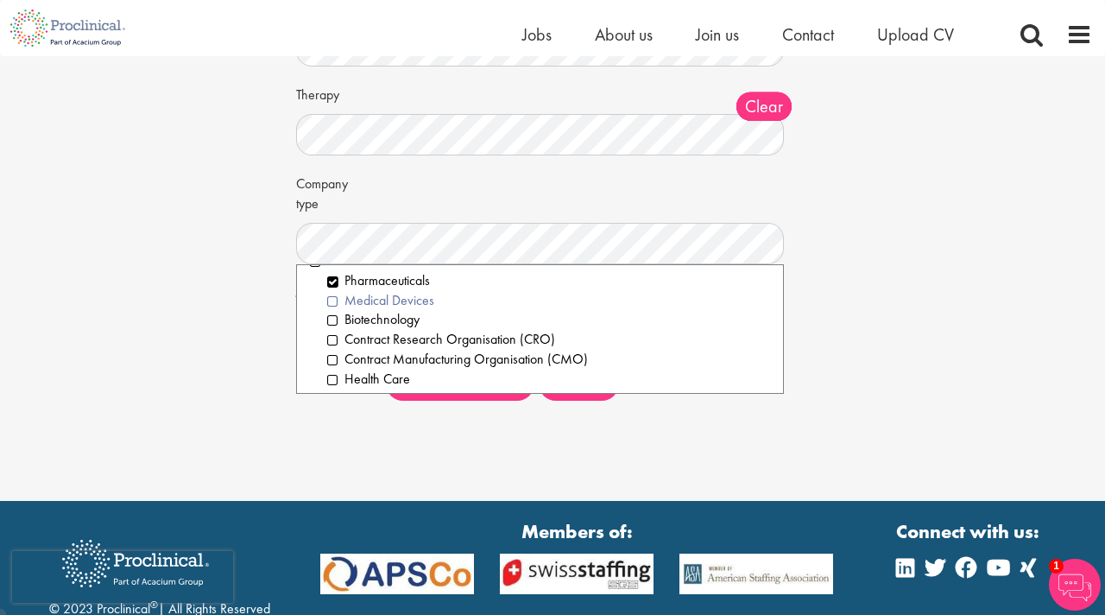
scroll to position [33, 0]
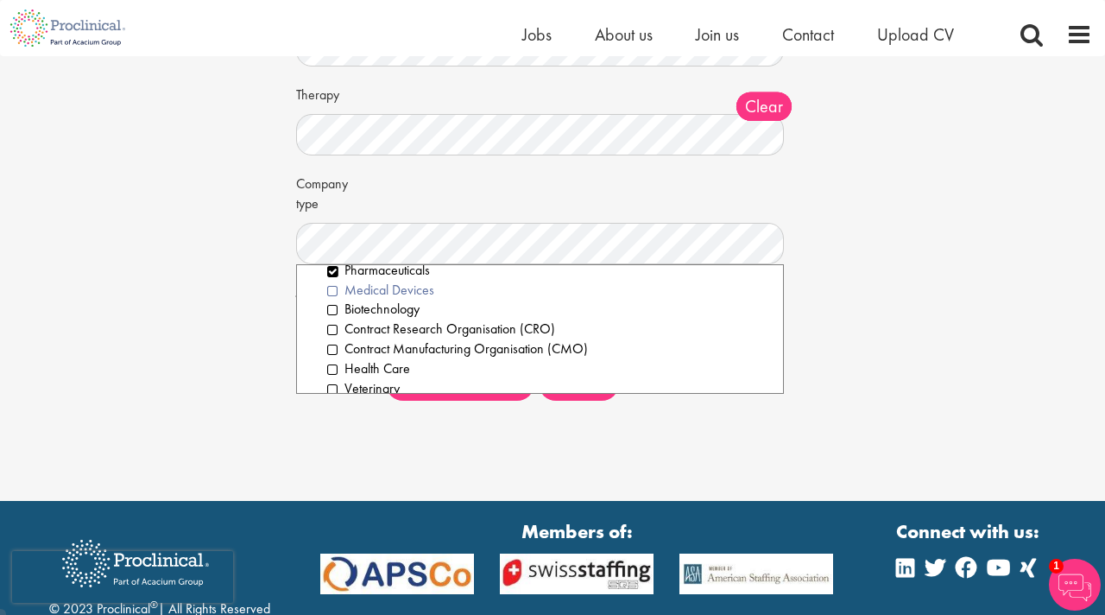
click at [334, 291] on li "Medical Devices" at bounding box center [548, 291] width 443 height 20
click at [334, 310] on li "Biotechnology" at bounding box center [548, 310] width 443 height 20
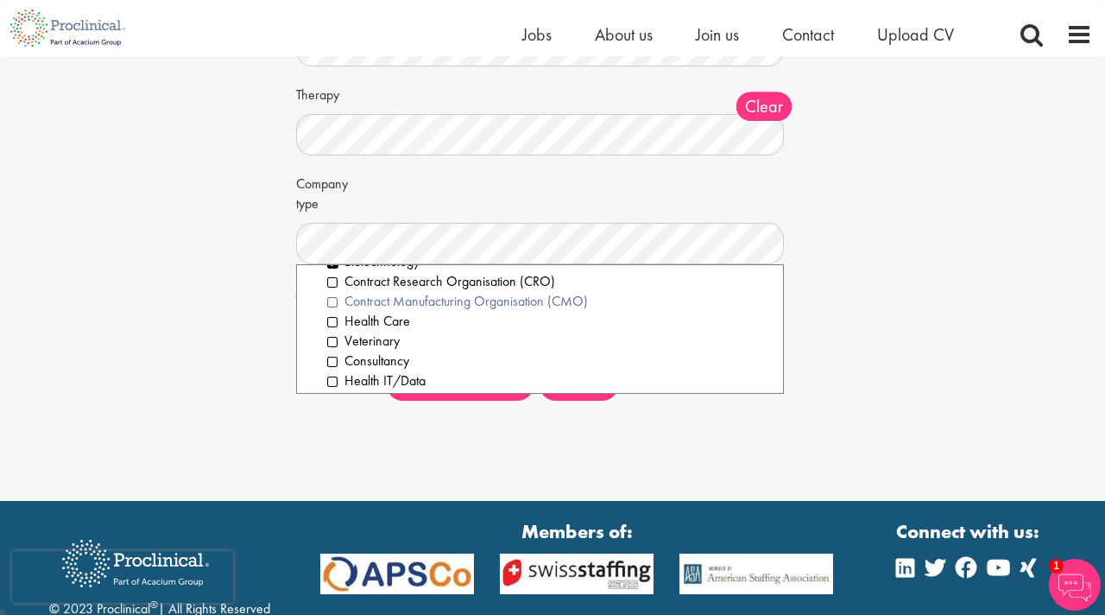
scroll to position [84, 0]
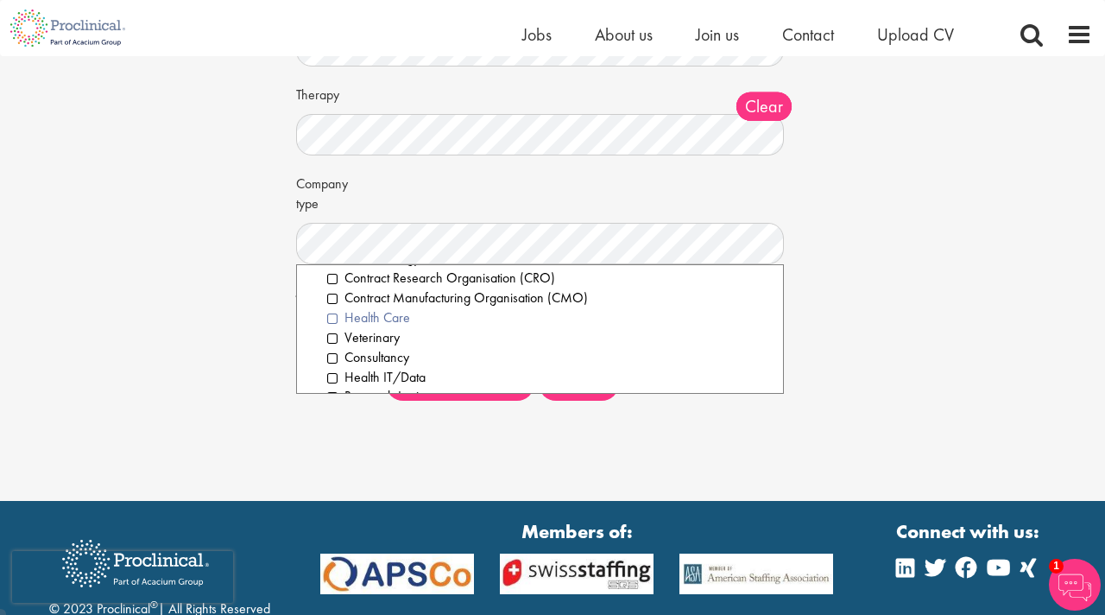
click at [333, 319] on li "Health Care" at bounding box center [548, 318] width 443 height 20
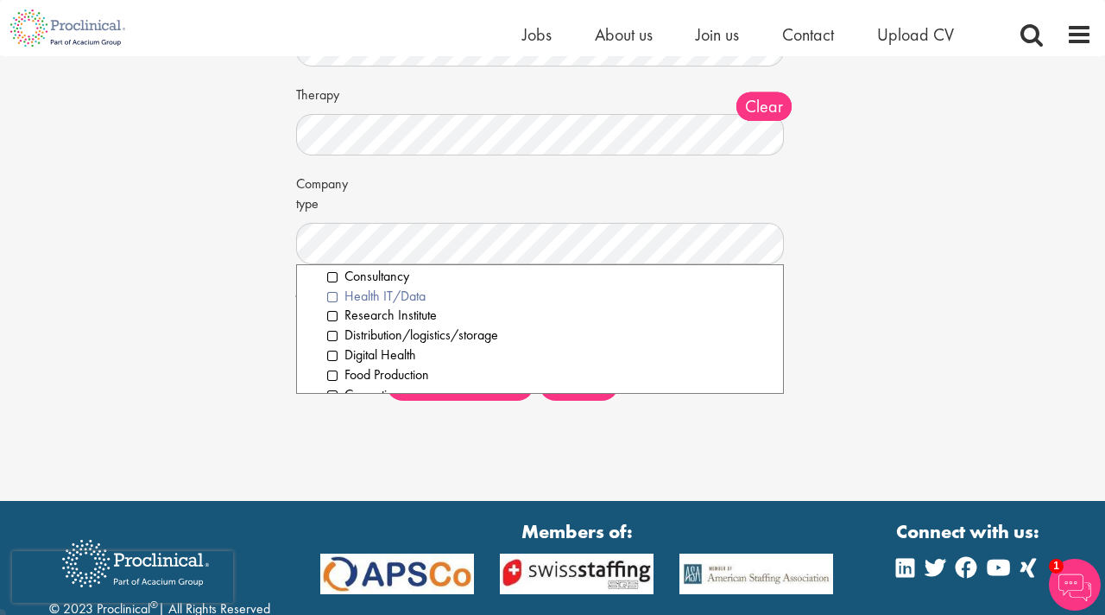
scroll to position [167, 0]
click at [332, 317] on li "Research Institute" at bounding box center [548, 313] width 443 height 20
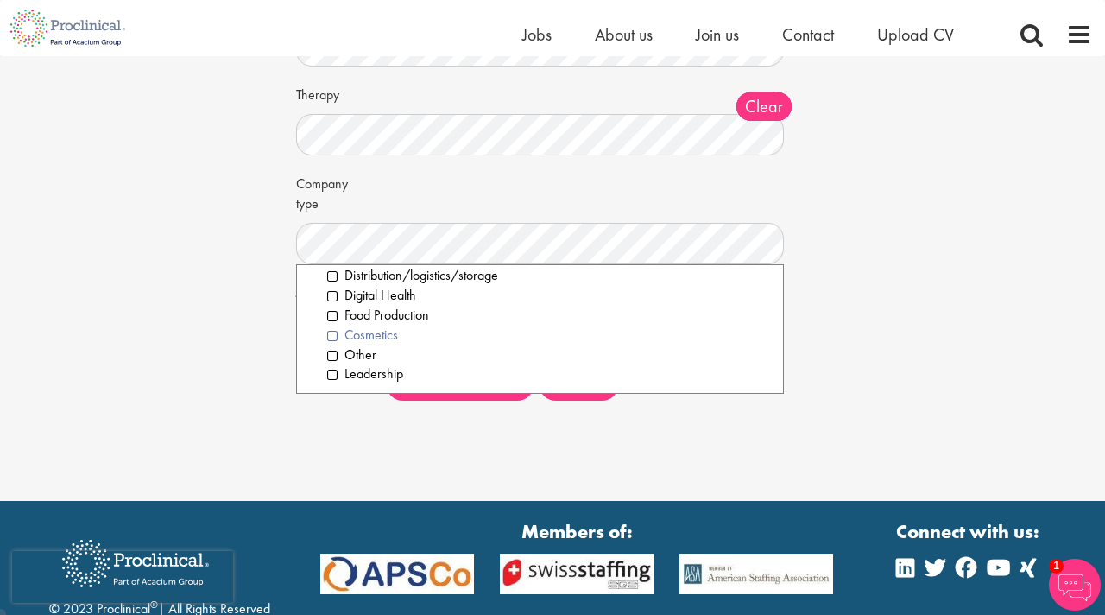
click at [334, 336] on li "Cosmetics" at bounding box center [548, 335] width 443 height 20
click at [236, 333] on div "Set up a job alert Tell us what sort of job you are looking for and we will sen…" at bounding box center [552, 107] width 1131 height 616
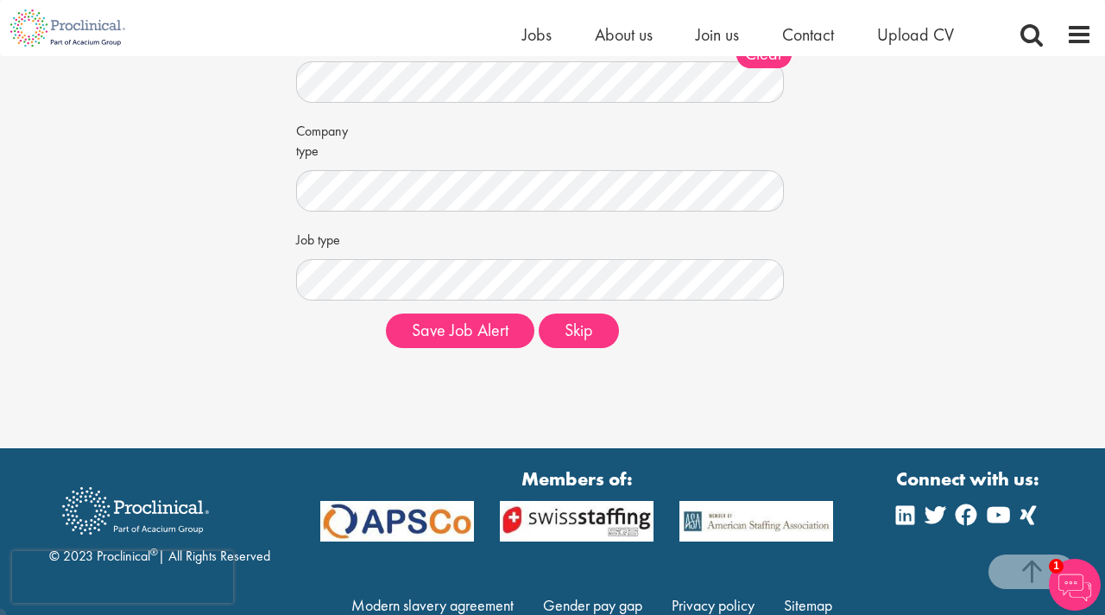
scroll to position [323, 0]
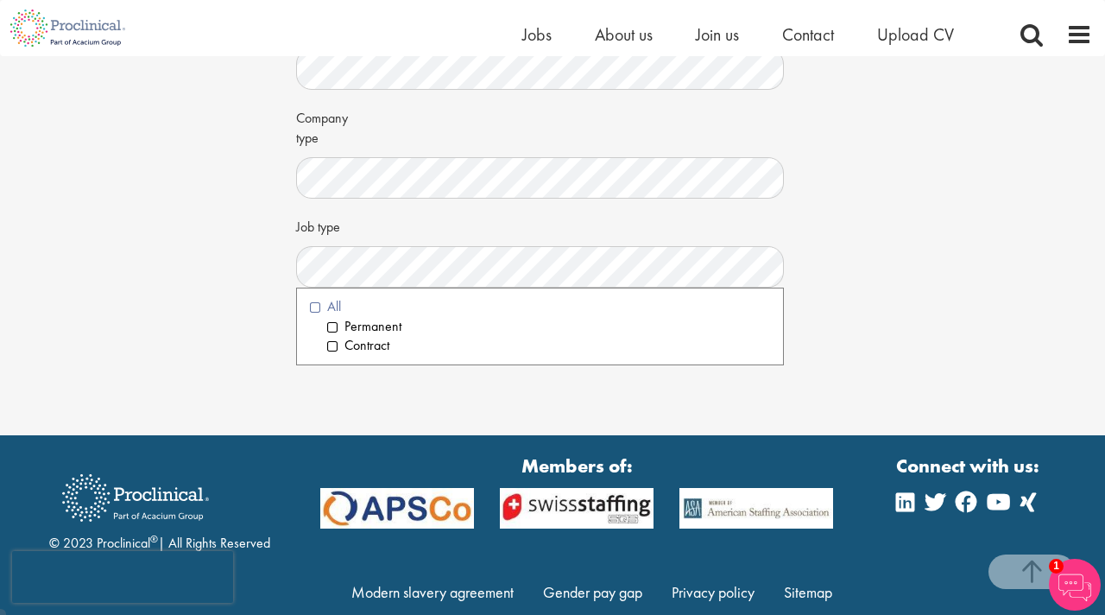
click at [311, 307] on li "All" at bounding box center [540, 307] width 460 height 20
click at [225, 307] on div "Set up a job alert Tell us what sort of job you are looking for and we will sen…" at bounding box center [552, 41] width 1131 height 616
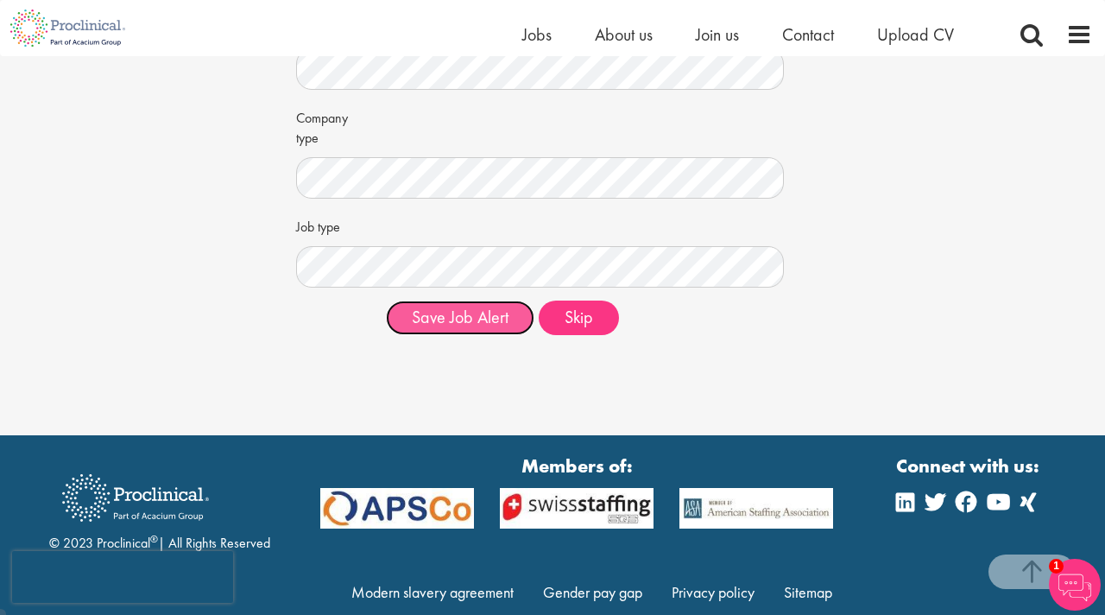
click at [497, 322] on button "Save Job Alert" at bounding box center [460, 317] width 148 height 35
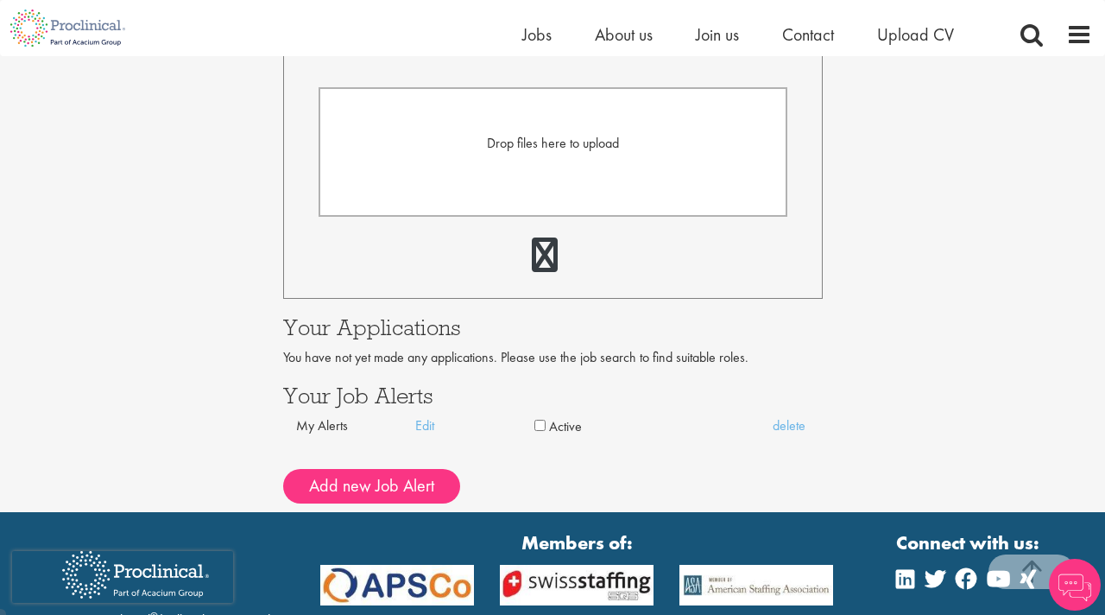
scroll to position [644, 0]
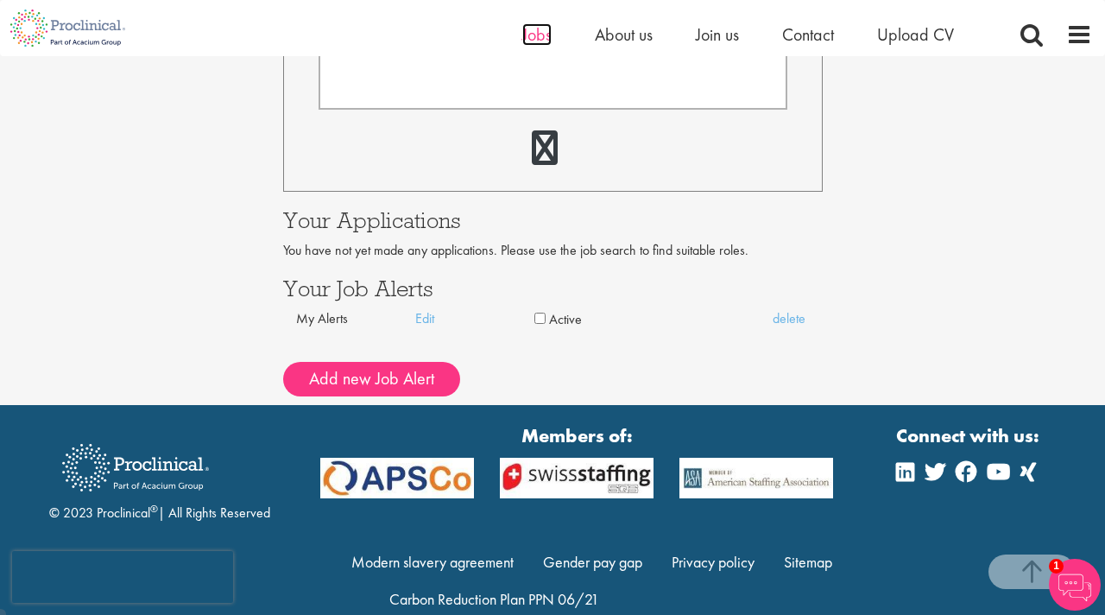
click at [540, 39] on span "Jobs" at bounding box center [536, 34] width 29 height 22
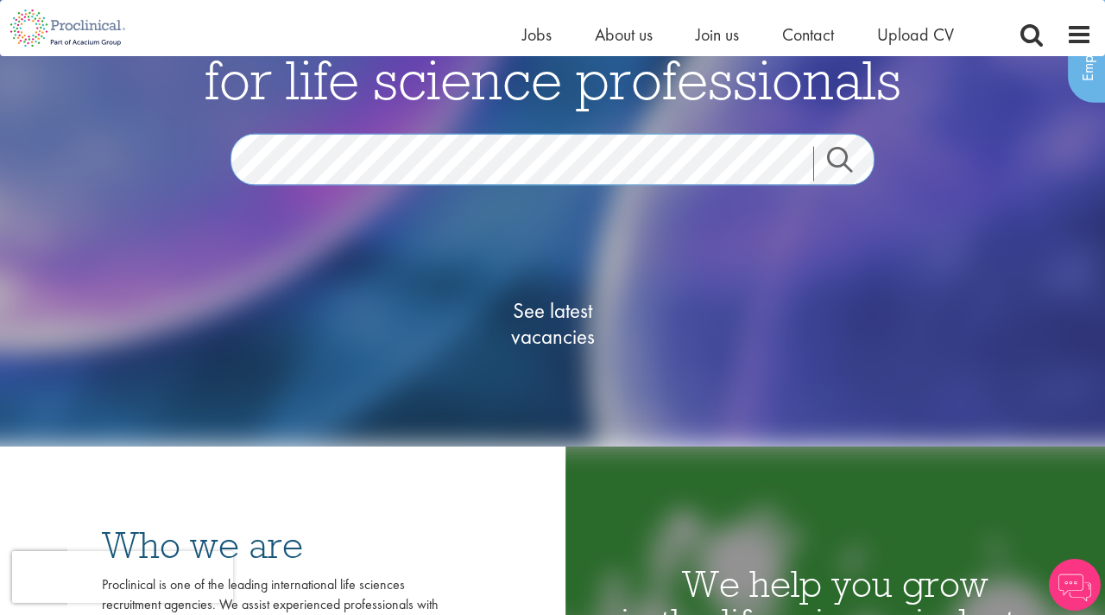
scroll to position [143, 0]
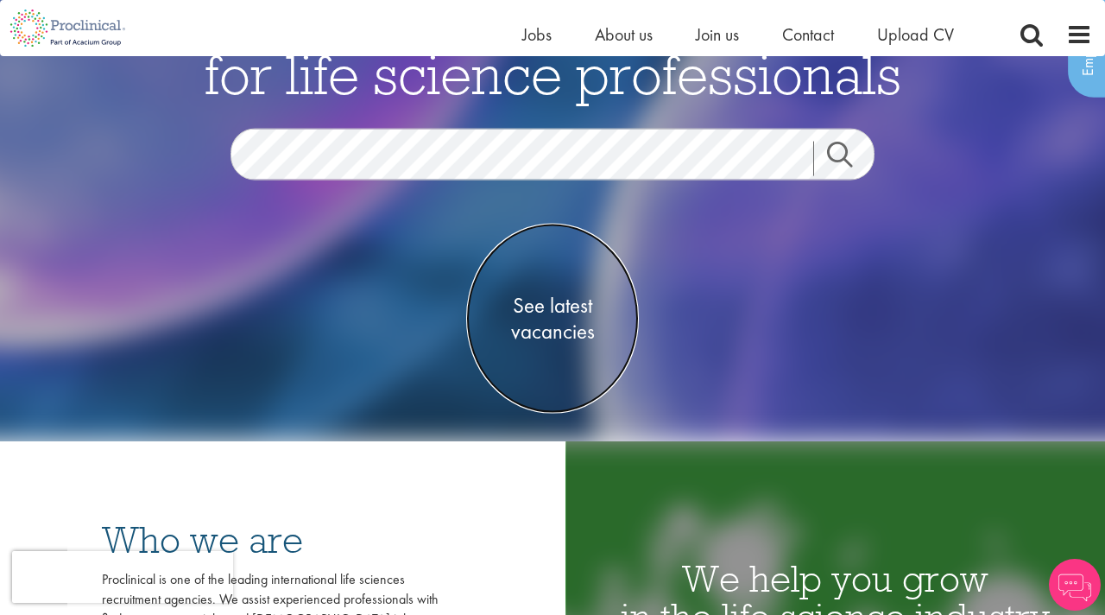
click at [557, 315] on span "See latest vacancies" at bounding box center [552, 318] width 173 height 52
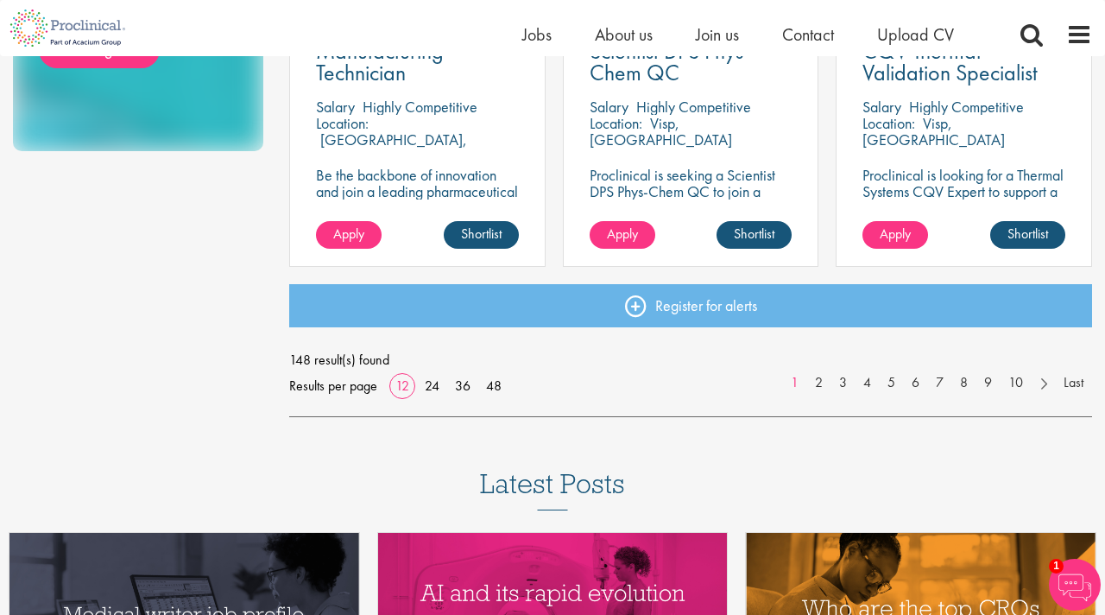
scroll to position [1361, 0]
